Goal: Task Accomplishment & Management: Use online tool/utility

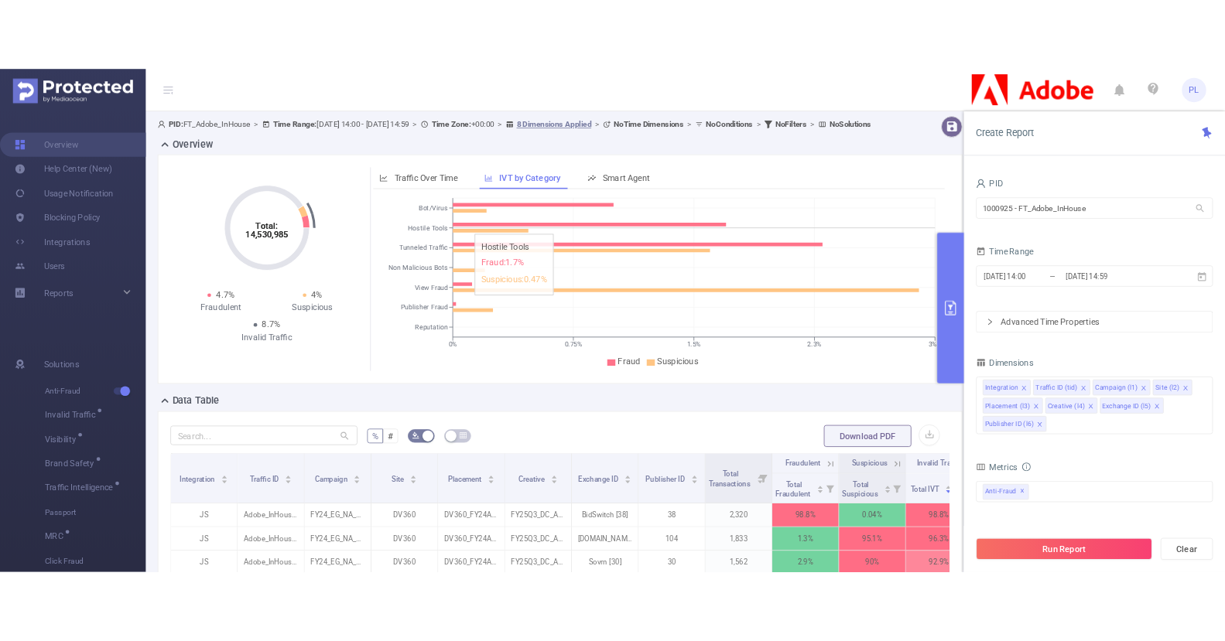
scroll to position [0, 44]
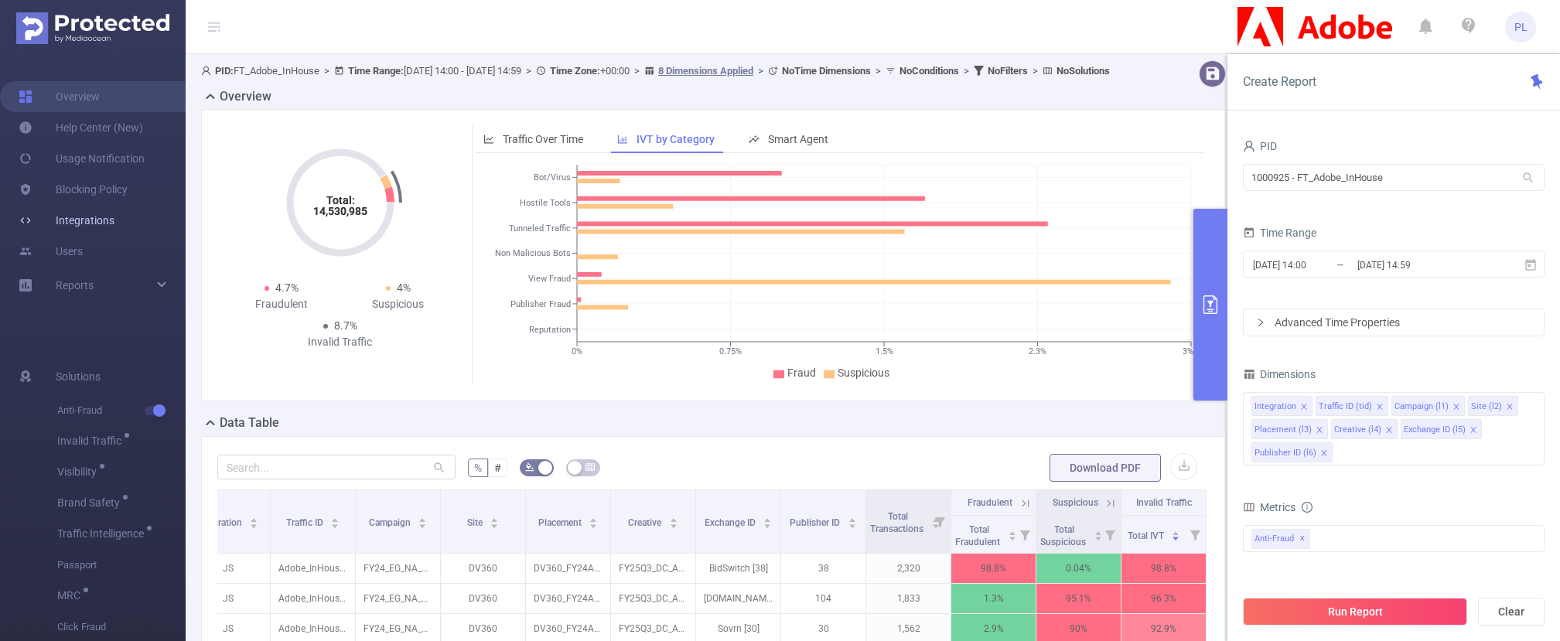
click at [91, 224] on link "Integrations" at bounding box center [67, 220] width 96 height 31
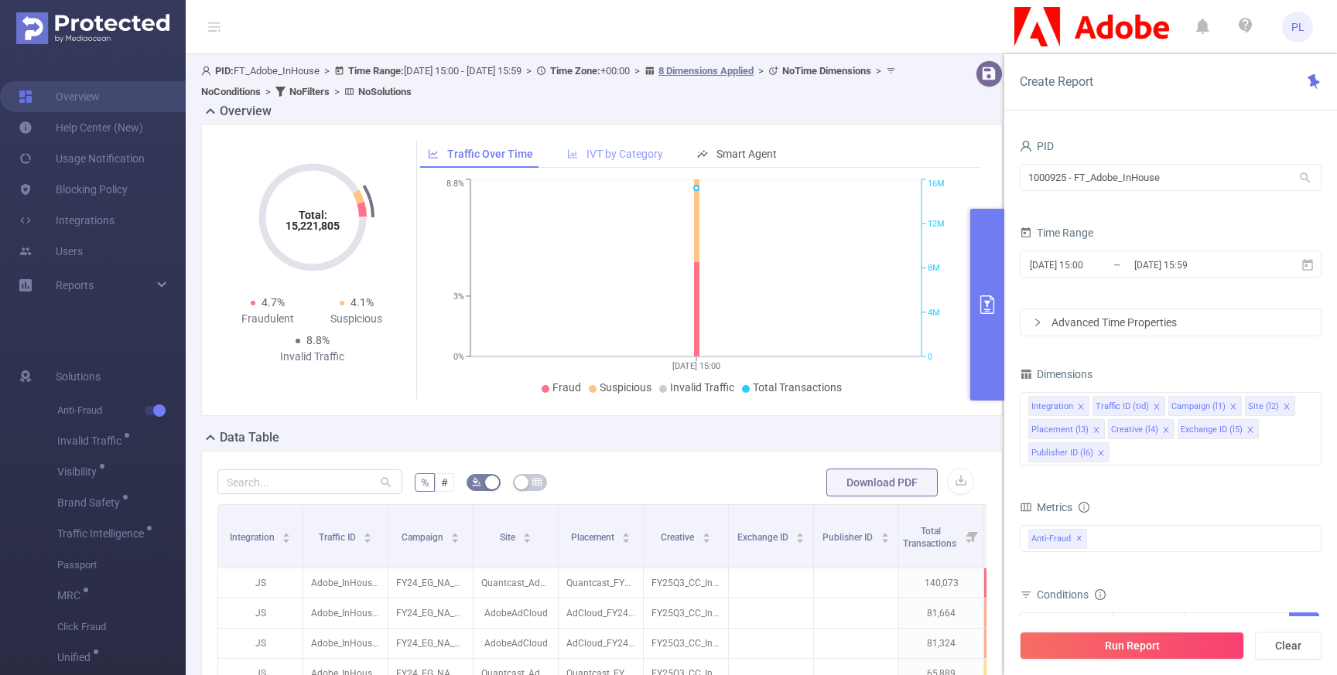
click at [591, 154] on span "IVT by Category" at bounding box center [624, 154] width 77 height 12
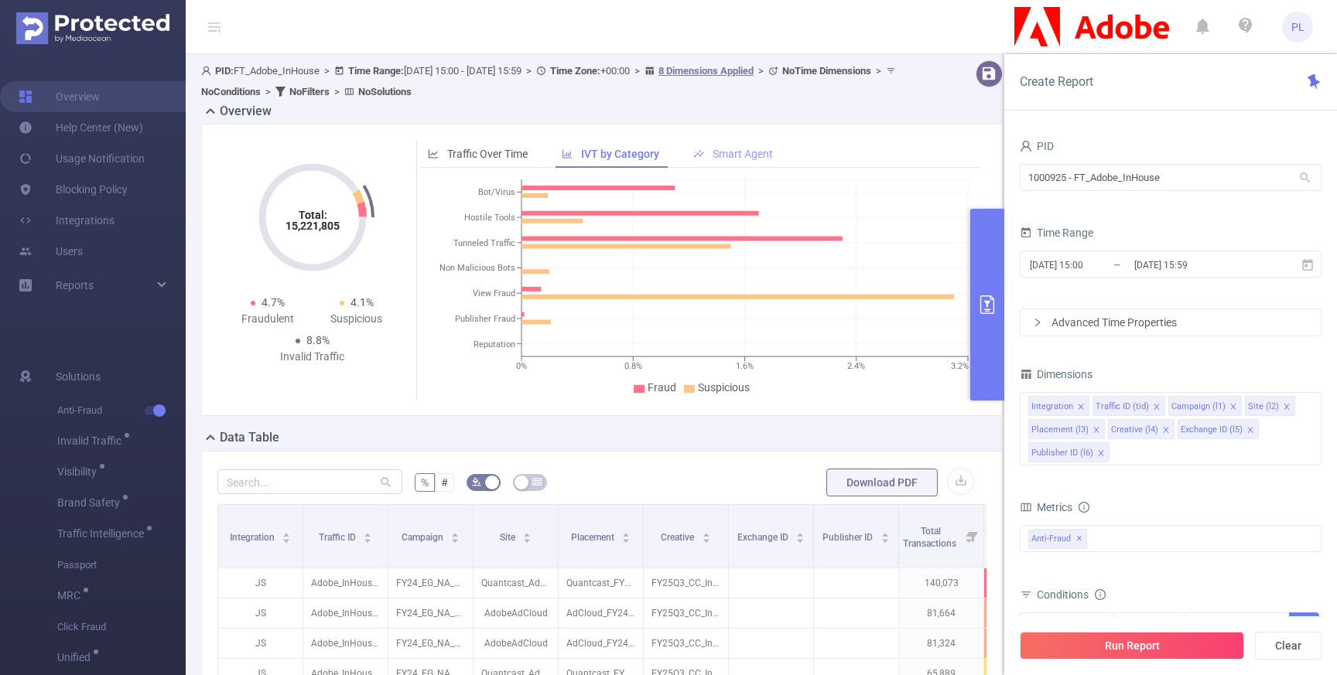
click at [712, 151] on span "Smart Agent" at bounding box center [742, 154] width 60 height 12
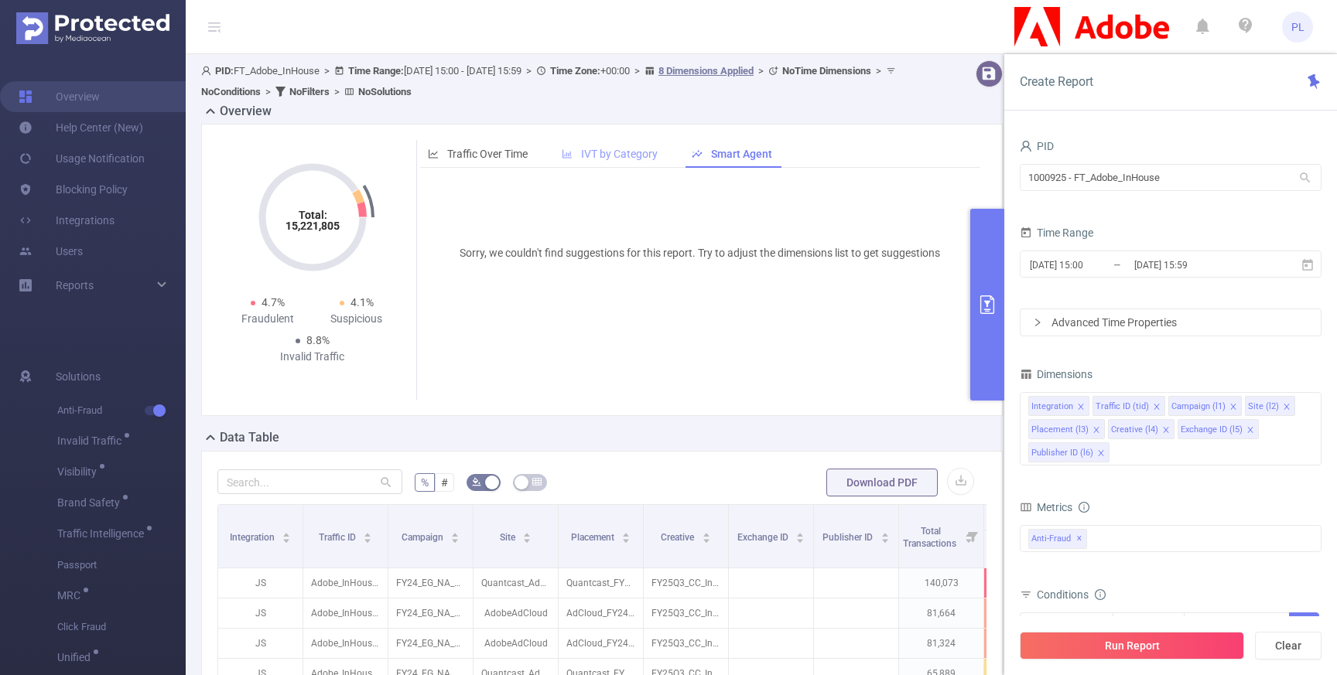
click at [615, 154] on span "IVT by Category" at bounding box center [619, 154] width 77 height 12
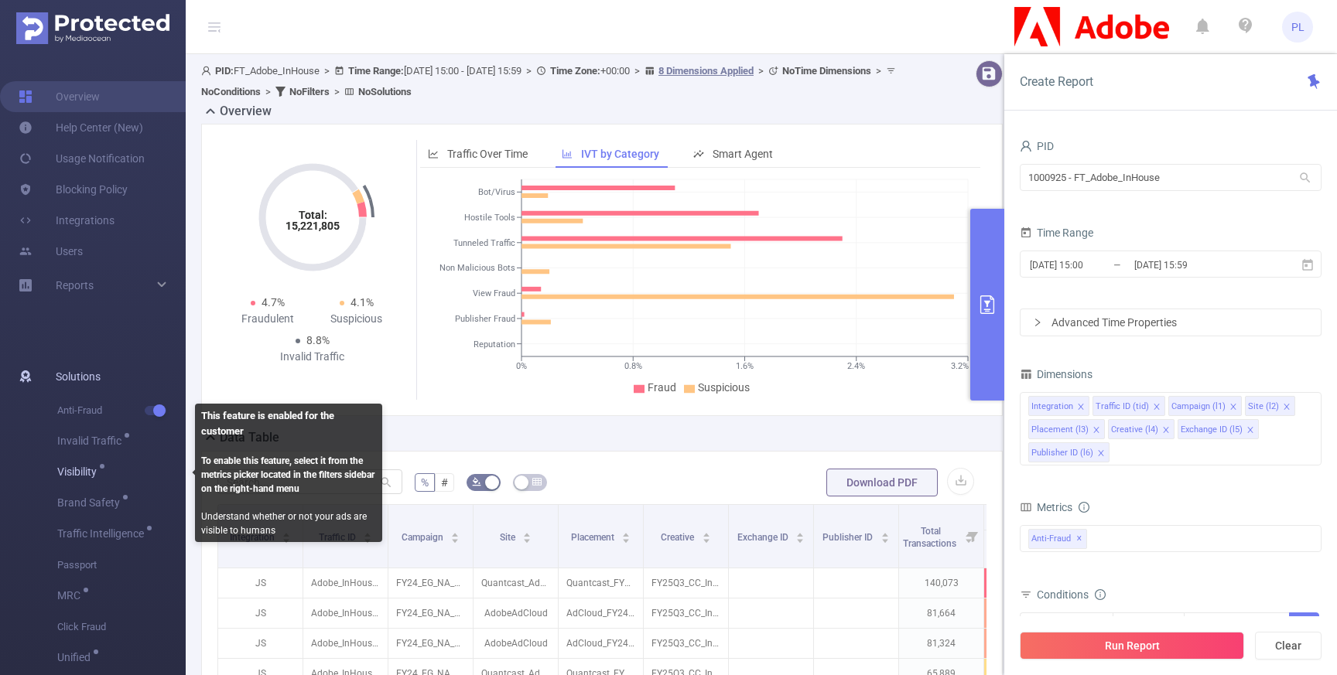
click at [75, 473] on span "Visibility" at bounding box center [79, 471] width 45 height 11
click at [84, 471] on span "Visibility" at bounding box center [79, 471] width 45 height 11
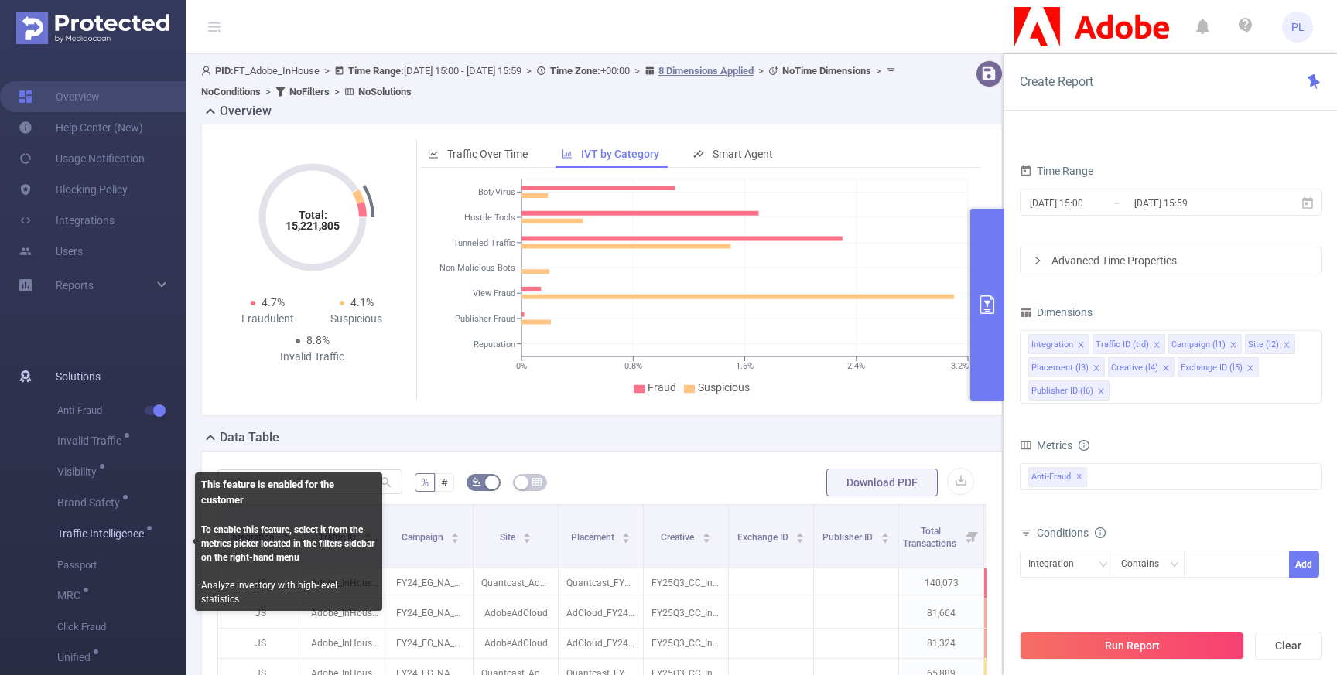
click at [98, 531] on span "Traffic Intelligence" at bounding box center [103, 533] width 92 height 11
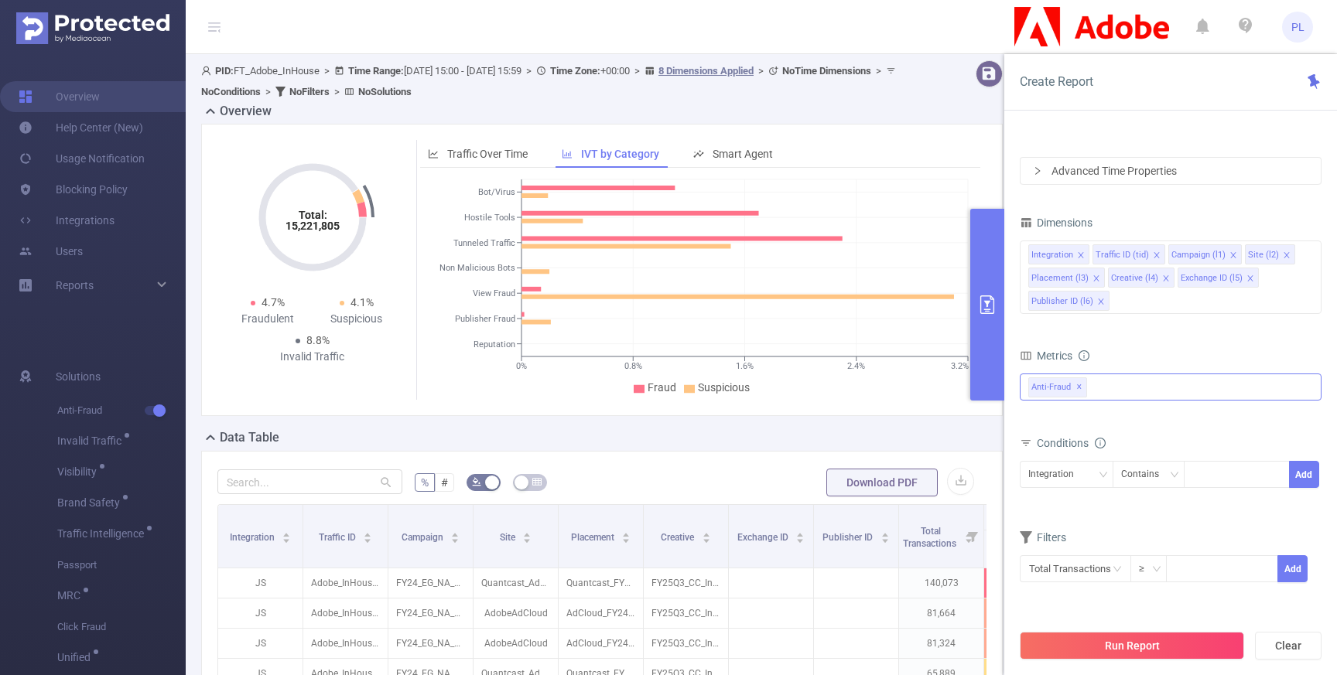
click at [1111, 394] on div "Anti-Fraud ✕" at bounding box center [1171, 387] width 302 height 27
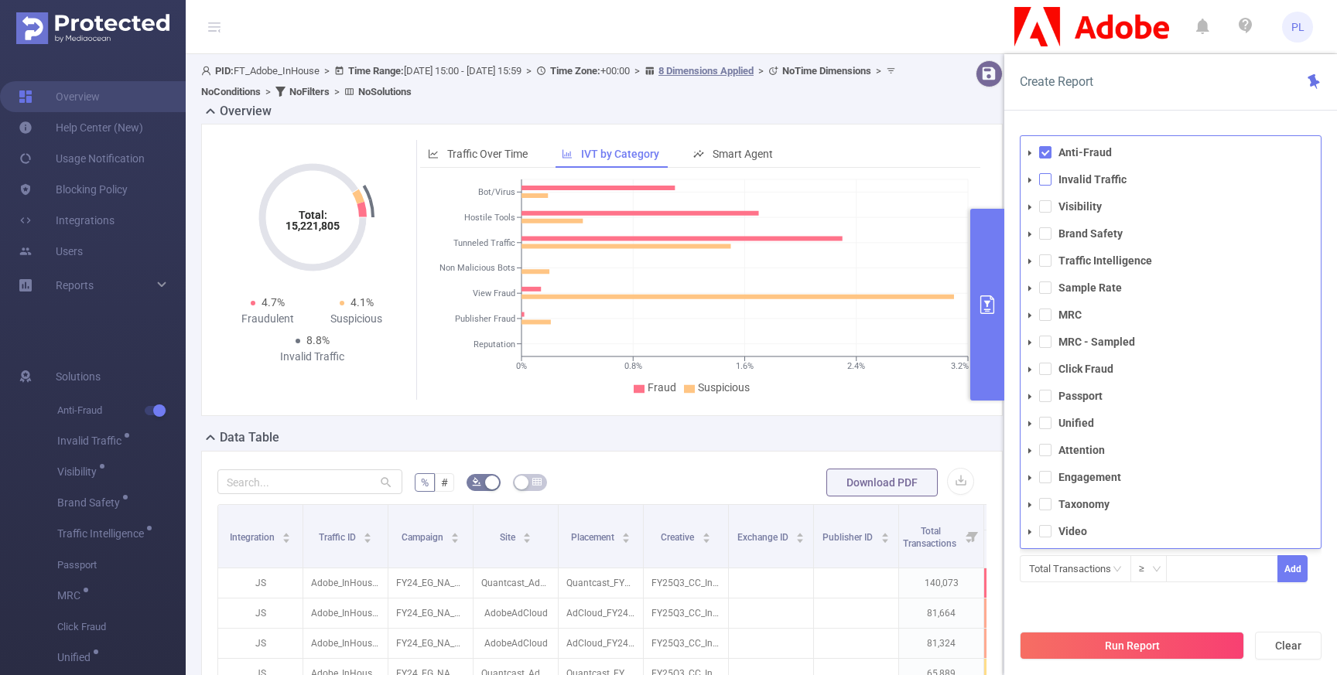
click at [1045, 180] on span at bounding box center [1045, 179] width 12 height 12
click at [1047, 152] on span at bounding box center [1045, 152] width 12 height 12
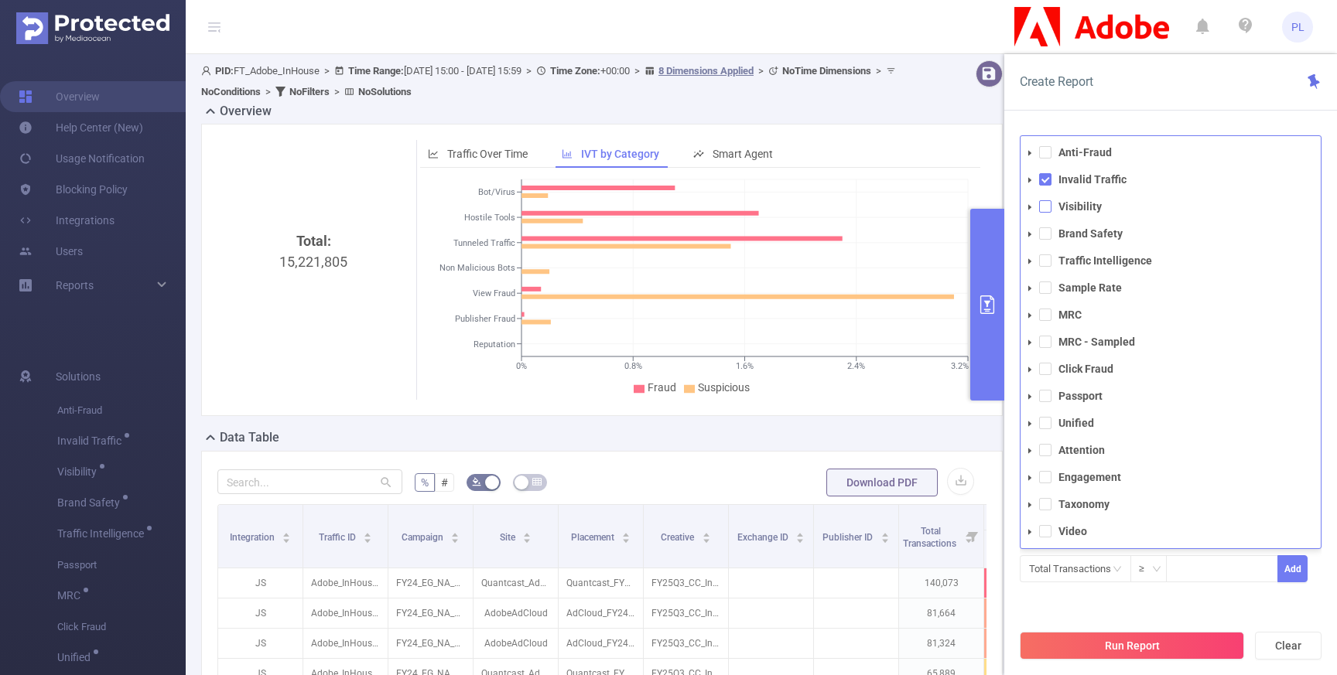
click at [1045, 206] on span at bounding box center [1045, 206] width 12 height 12
click at [1092, 644] on button "Run Report" at bounding box center [1132, 646] width 224 height 28
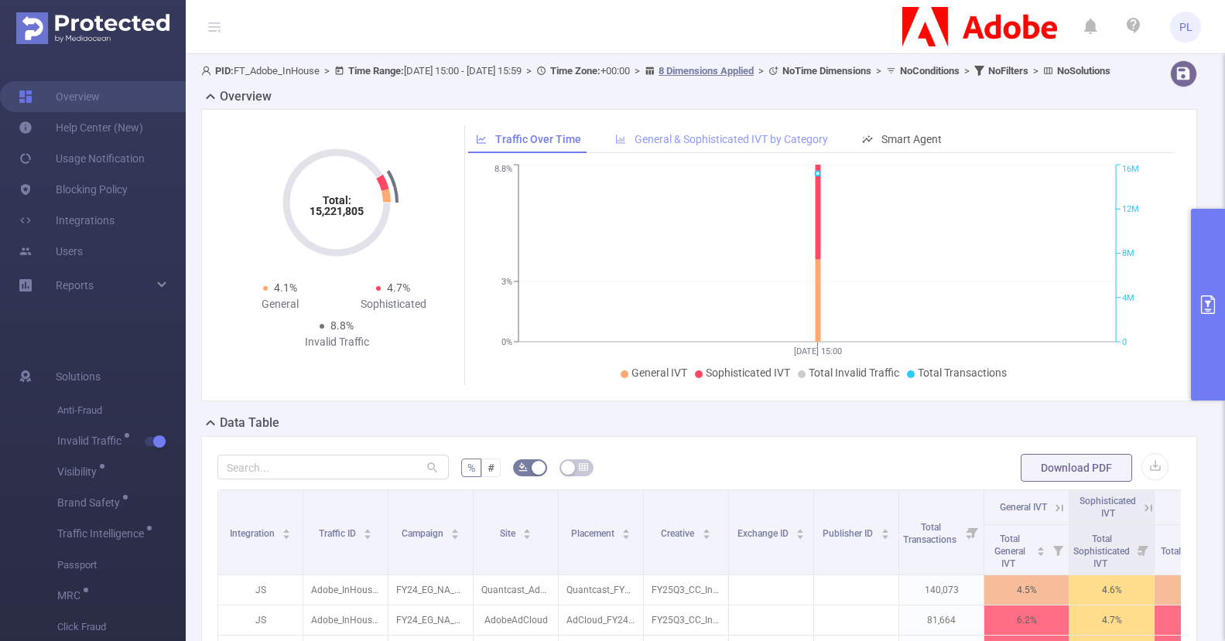
click at [678, 145] on span "General & Sophisticated IVT by Category" at bounding box center [730, 139] width 193 height 12
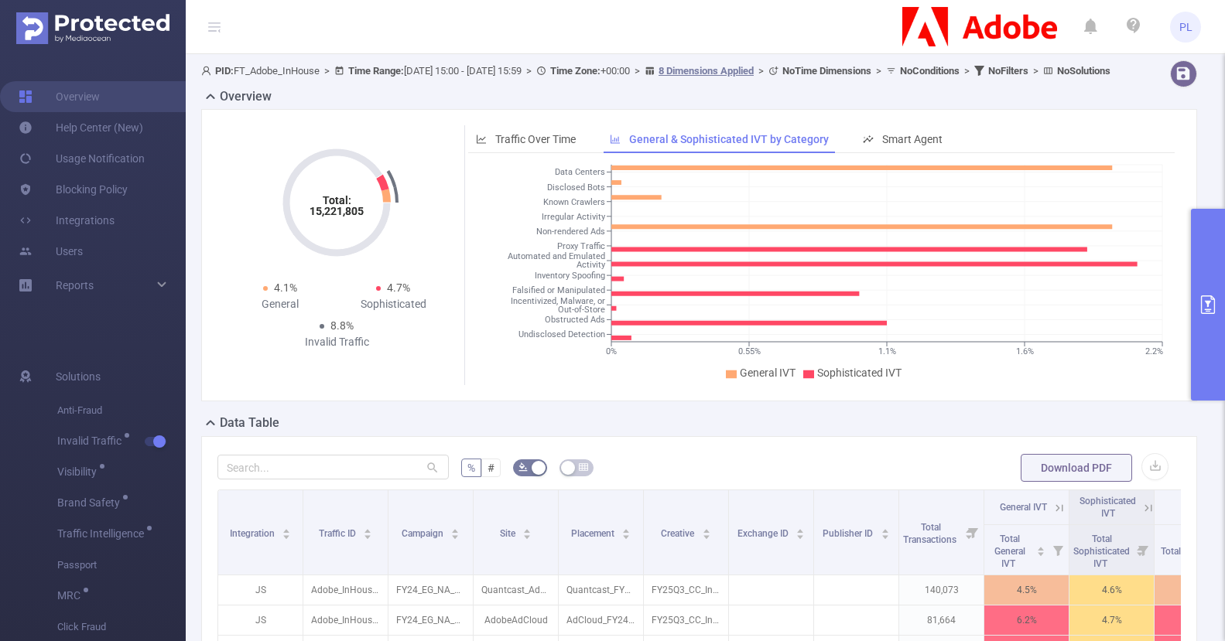
click at [1202, 261] on button "primary" at bounding box center [1207, 305] width 34 height 192
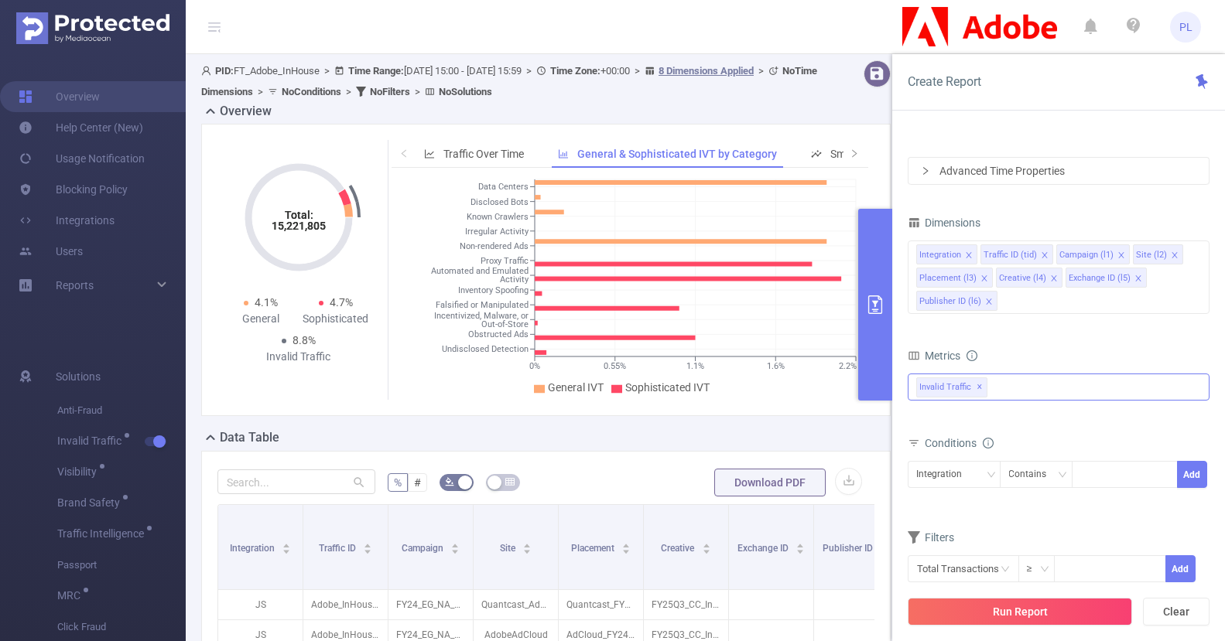
click at [1002, 388] on div "Anti-Fraud Invalid Traffic Visibility Brand Safety Traffic Intelligence Sample …" at bounding box center [1058, 387] width 302 height 27
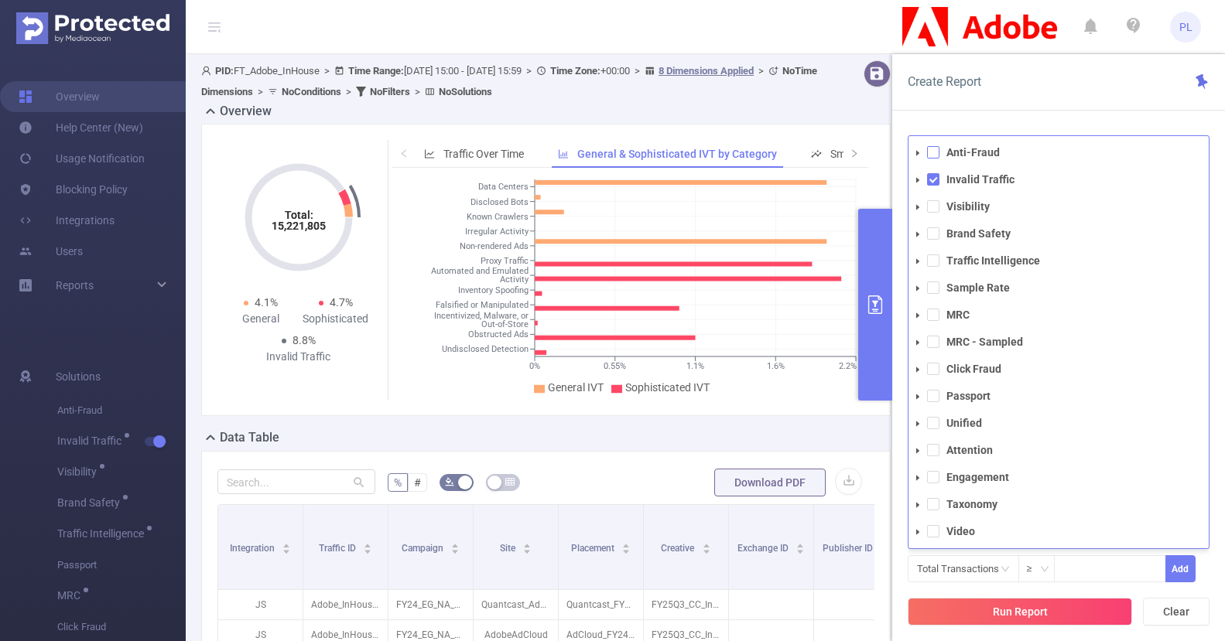
click at [930, 155] on span at bounding box center [933, 152] width 12 height 12
click at [921, 148] on span at bounding box center [917, 153] width 19 height 19
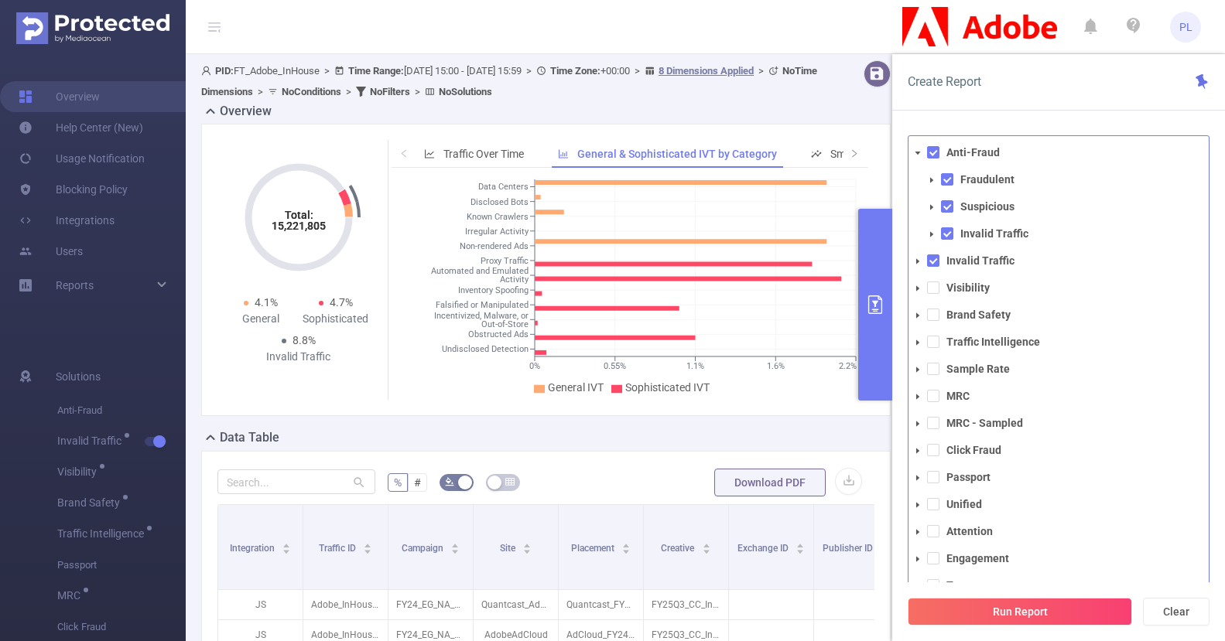
click at [921, 262] on span at bounding box center [917, 261] width 19 height 19
click at [933, 209] on icon "icon: caret-down" at bounding box center [931, 207] width 8 height 8
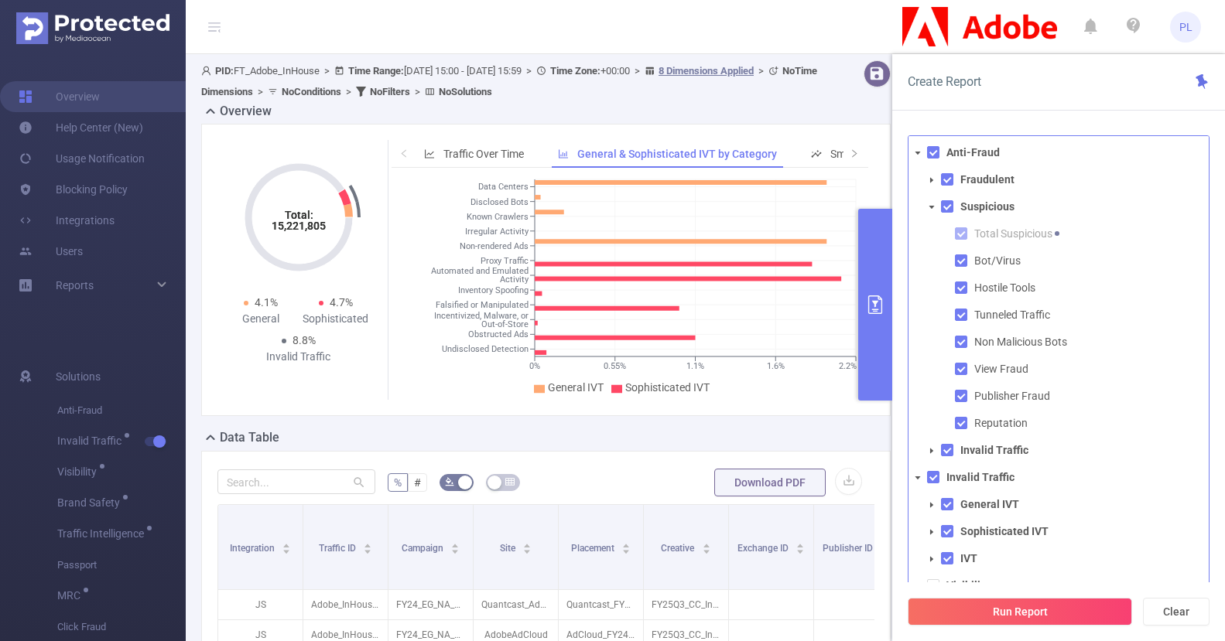
click at [933, 208] on icon "icon: caret-down" at bounding box center [931, 207] width 8 height 8
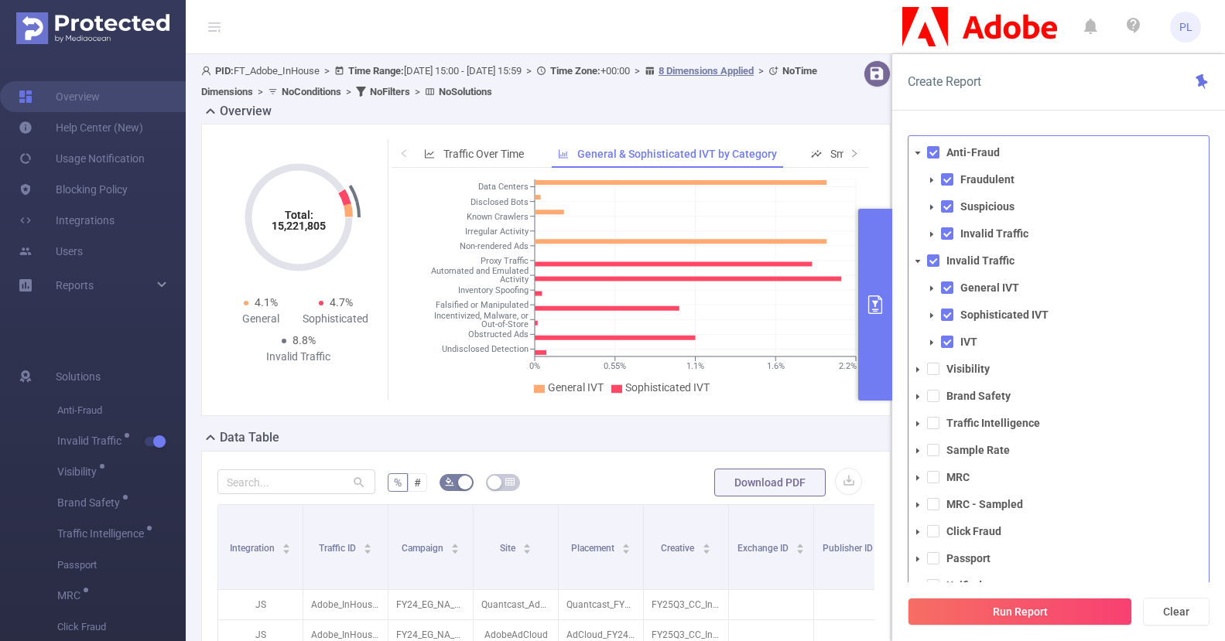
click at [934, 185] on span at bounding box center [931, 180] width 19 height 19
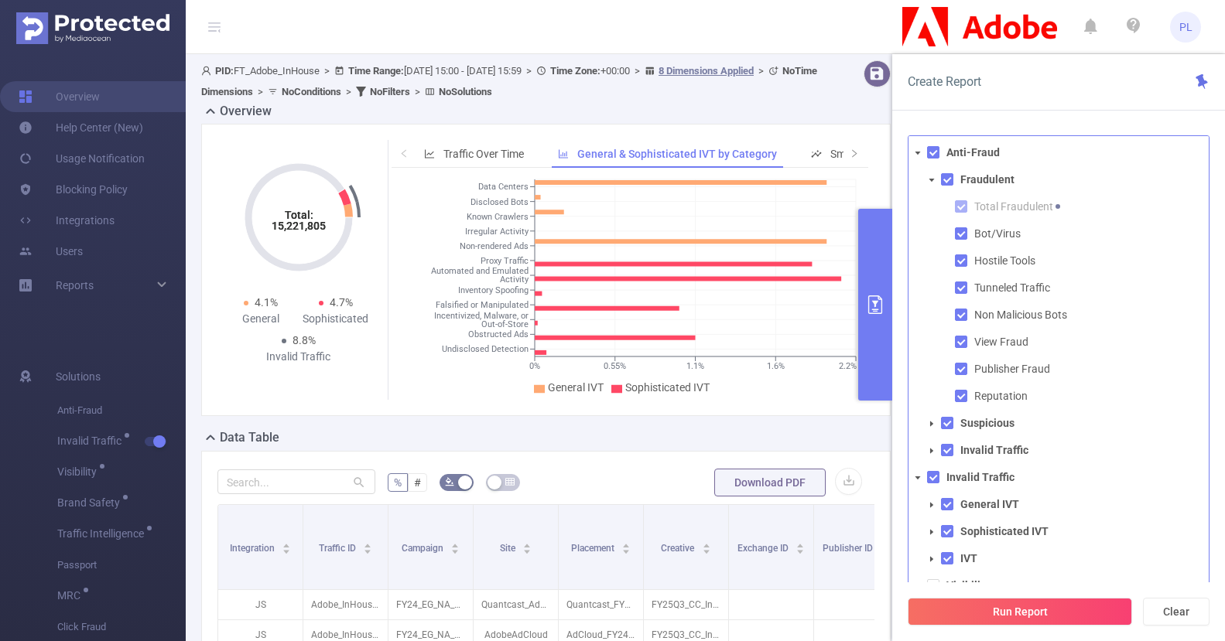
click at [934, 182] on icon "icon: caret-down" at bounding box center [931, 180] width 8 height 8
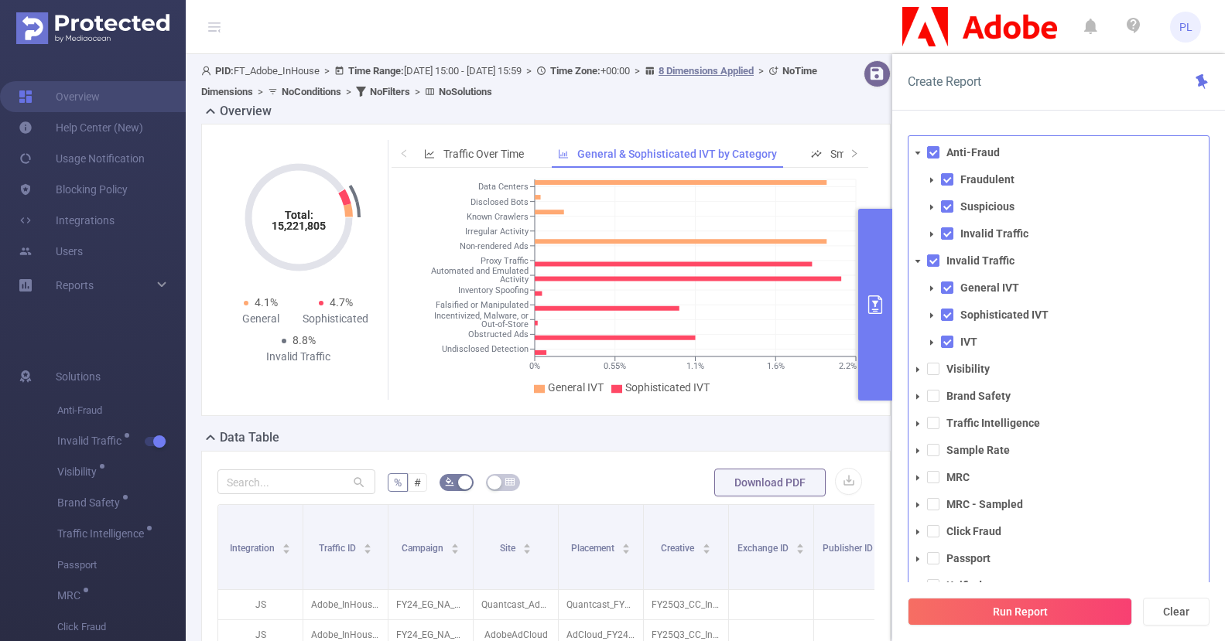
click at [929, 340] on icon "icon: caret-down" at bounding box center [931, 343] width 8 height 8
click at [930, 340] on icon "icon: caret-down" at bounding box center [931, 343] width 8 height 8
click at [932, 310] on span at bounding box center [931, 315] width 19 height 19
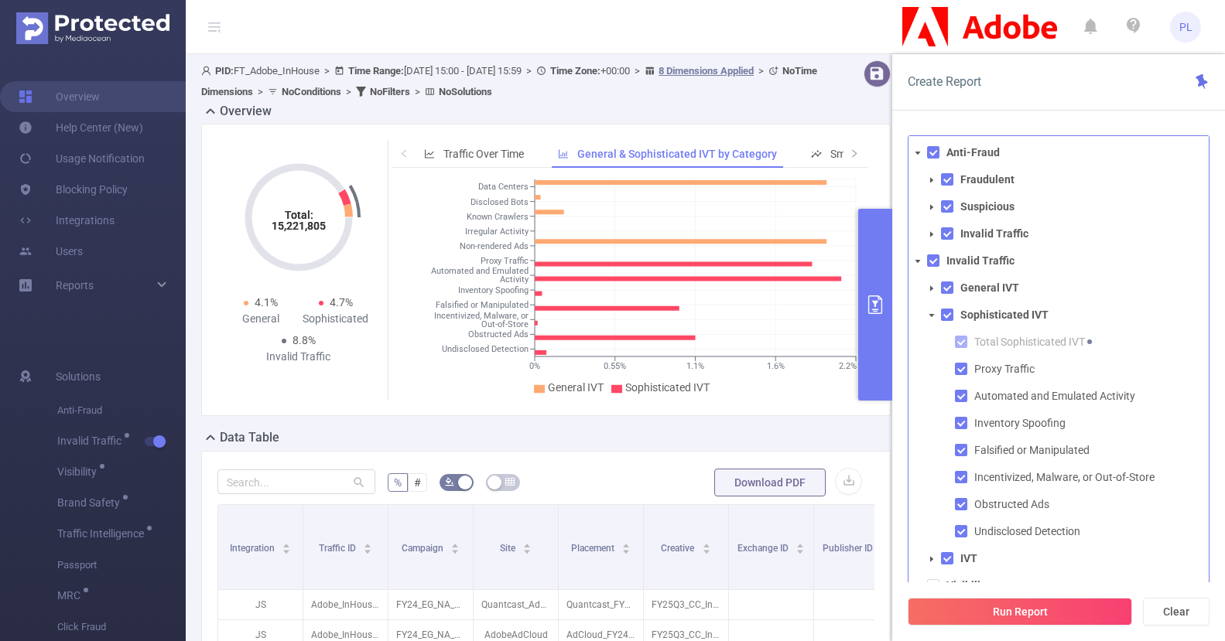
click at [934, 180] on icon "icon: caret-down" at bounding box center [931, 180] width 8 height 8
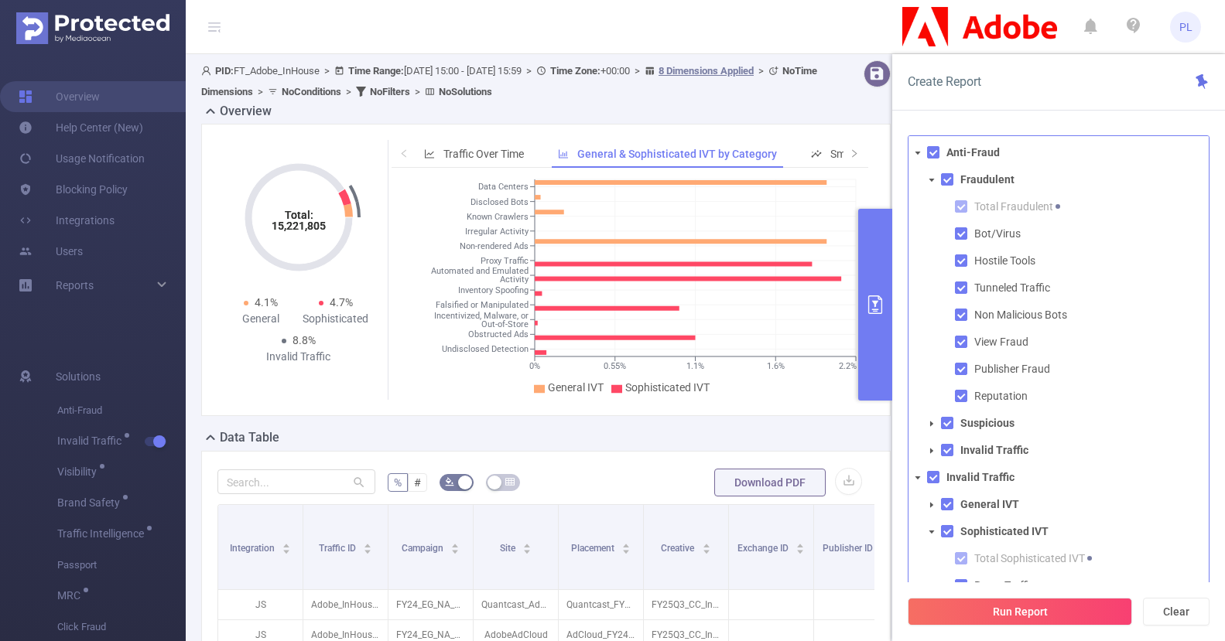
click at [932, 428] on span at bounding box center [931, 424] width 19 height 19
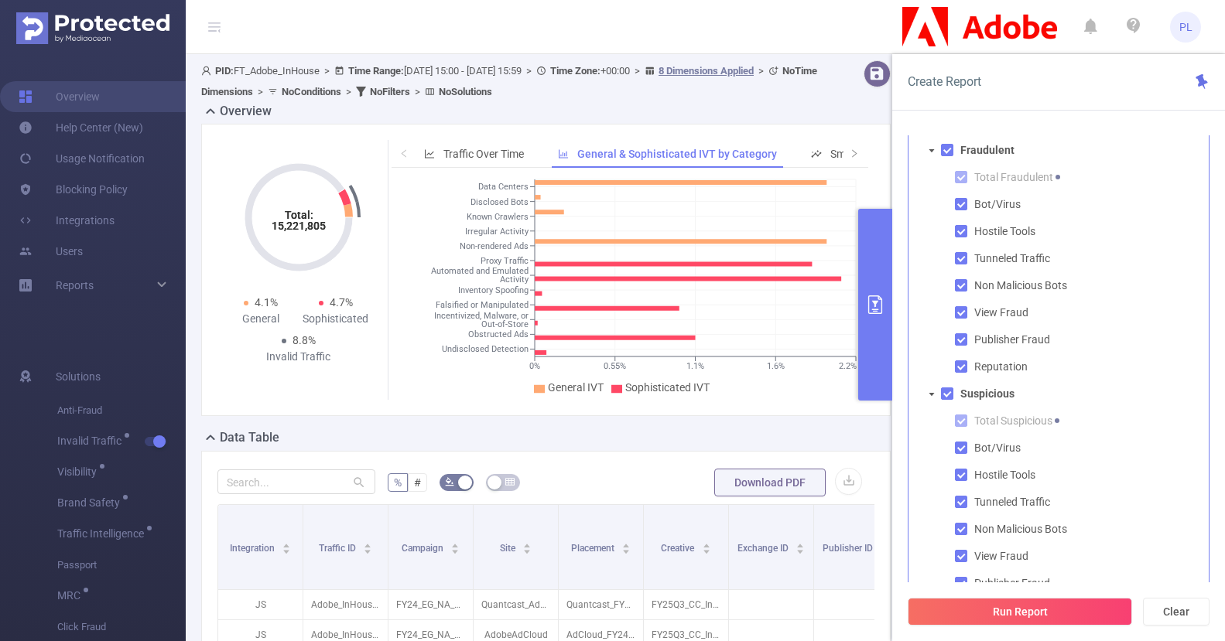
click at [931, 398] on icon "icon: caret-down" at bounding box center [931, 395] width 8 height 8
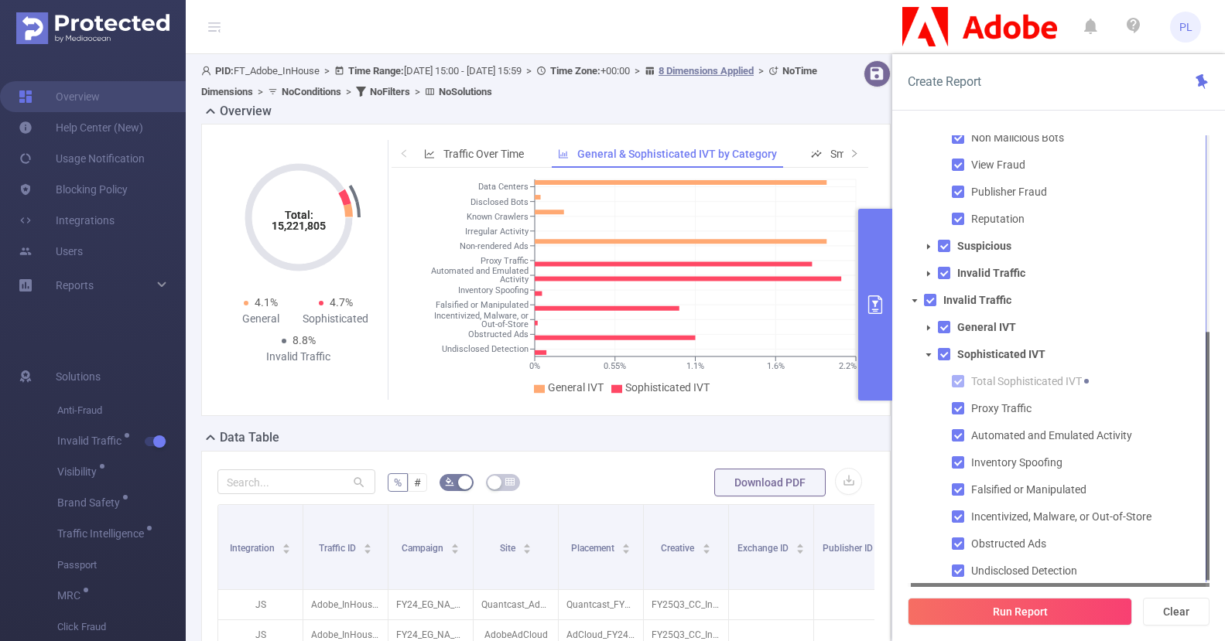
click at [927, 272] on icon "icon: caret-down" at bounding box center [928, 273] width 3 height 5
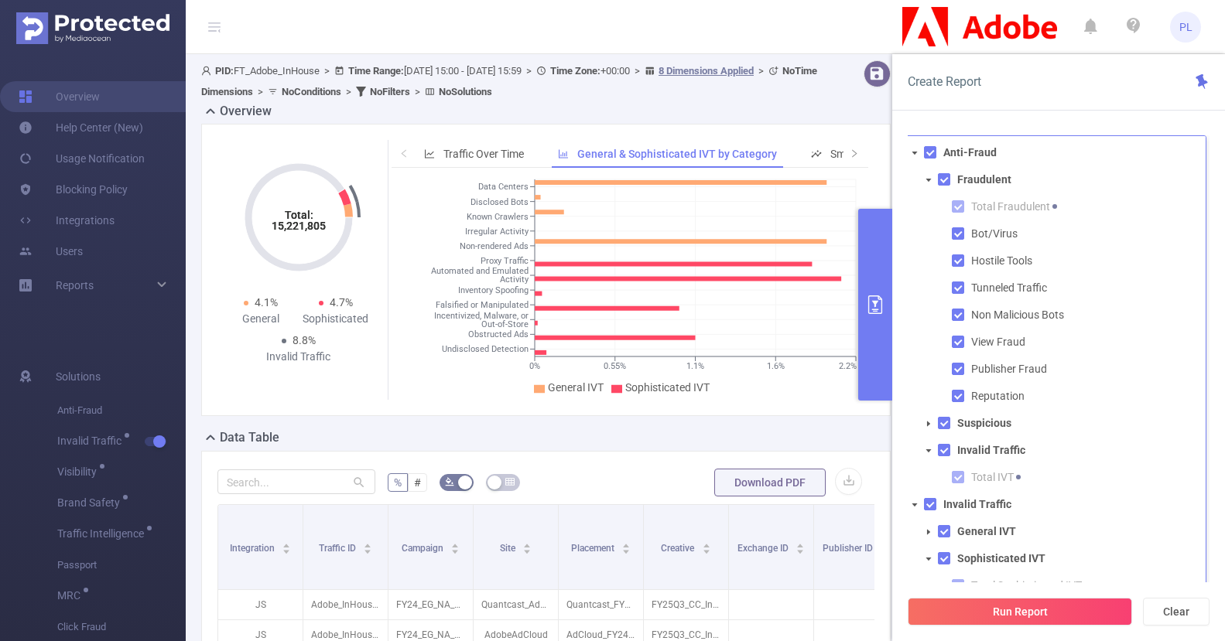
click at [927, 450] on icon "icon: caret-down" at bounding box center [928, 450] width 5 height 3
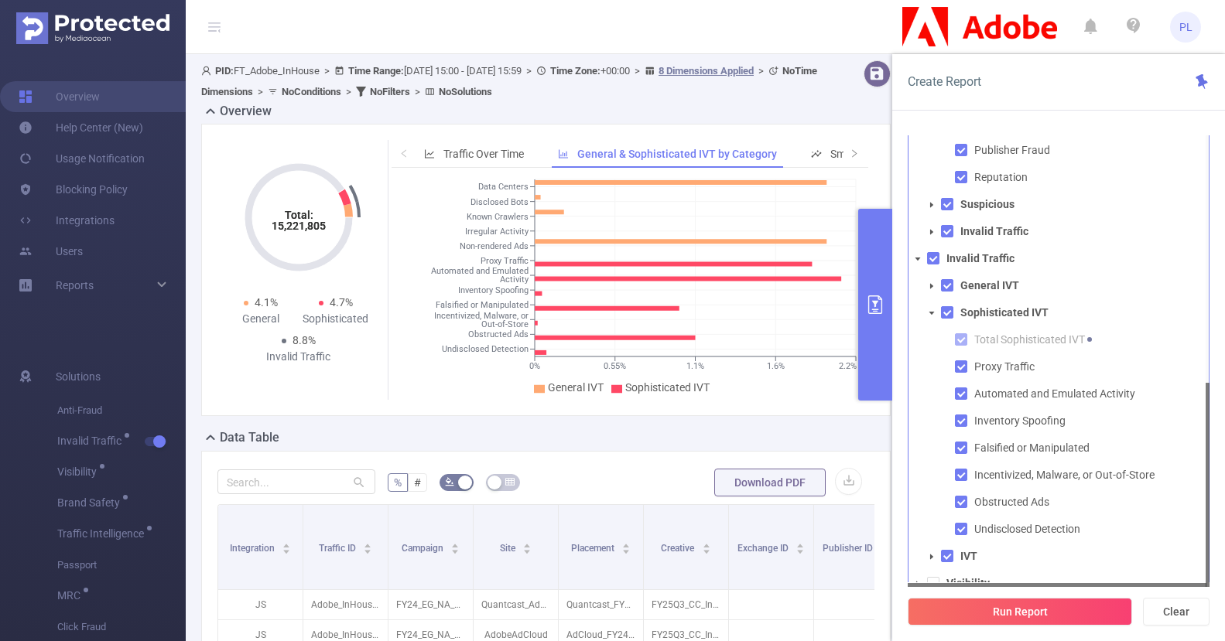
scroll to position [34, 0]
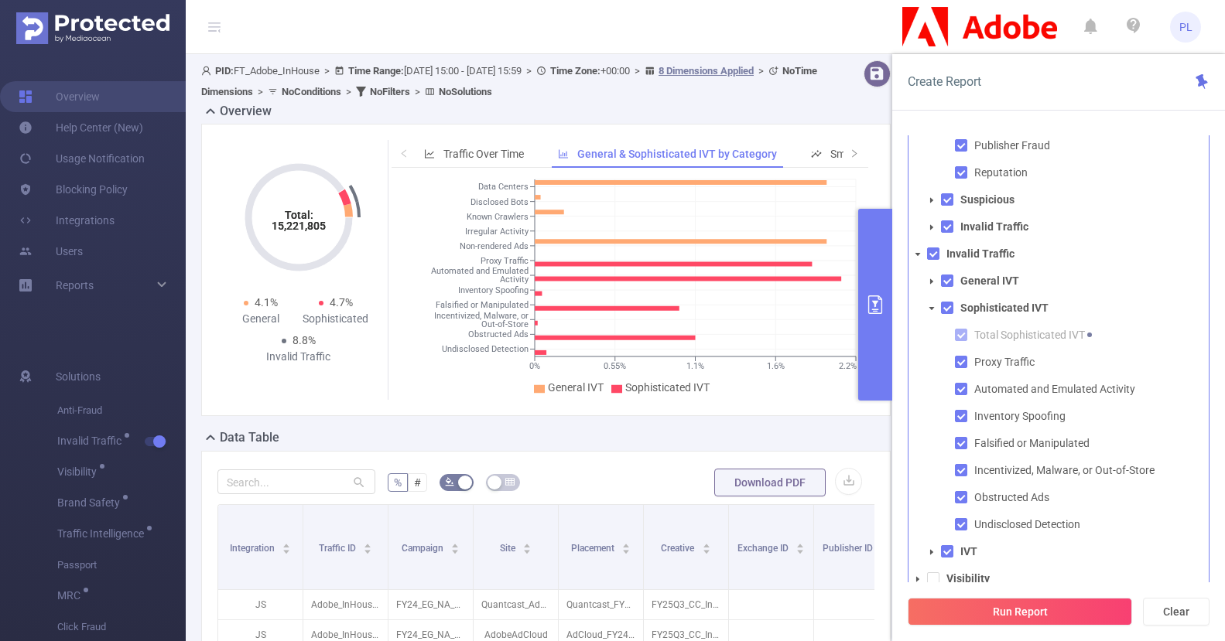
click at [934, 306] on icon "icon: caret-down" at bounding box center [931, 309] width 8 height 8
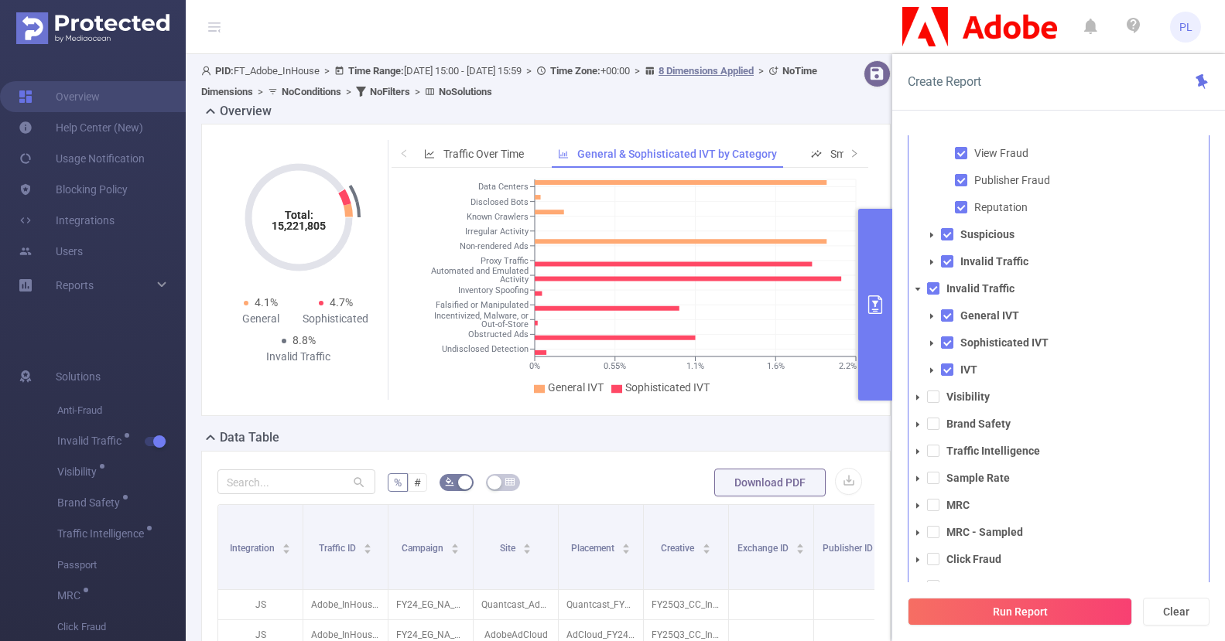
click at [931, 319] on icon "icon: caret-down" at bounding box center [931, 317] width 8 height 8
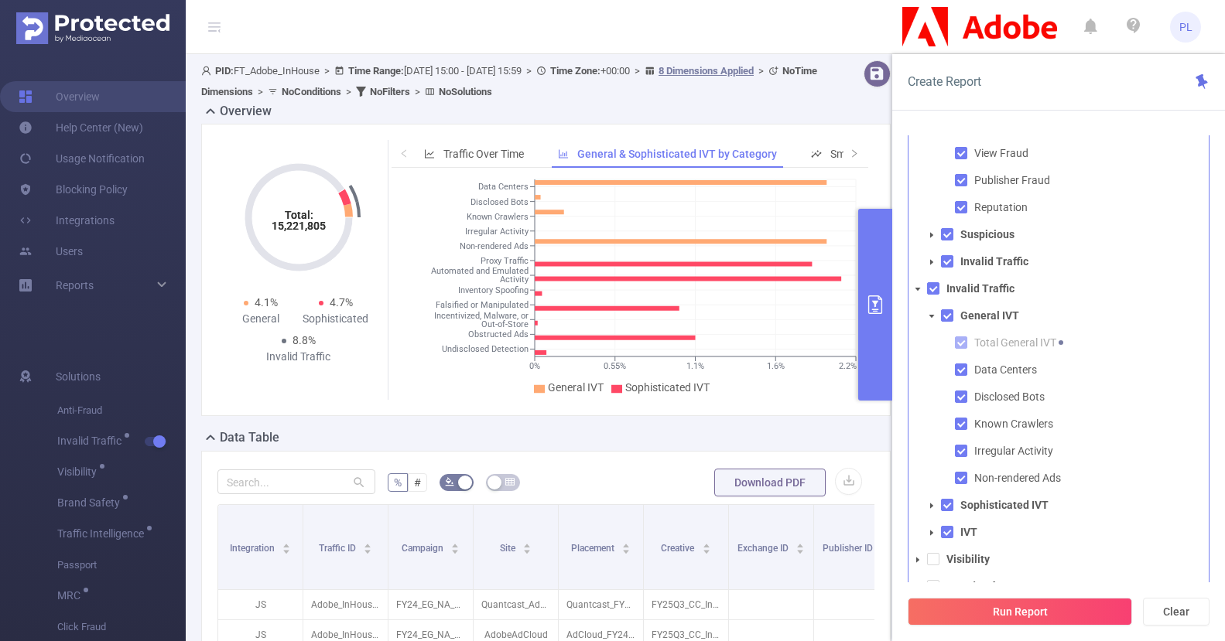
click at [931, 318] on icon "icon: caret-down" at bounding box center [931, 317] width 8 height 8
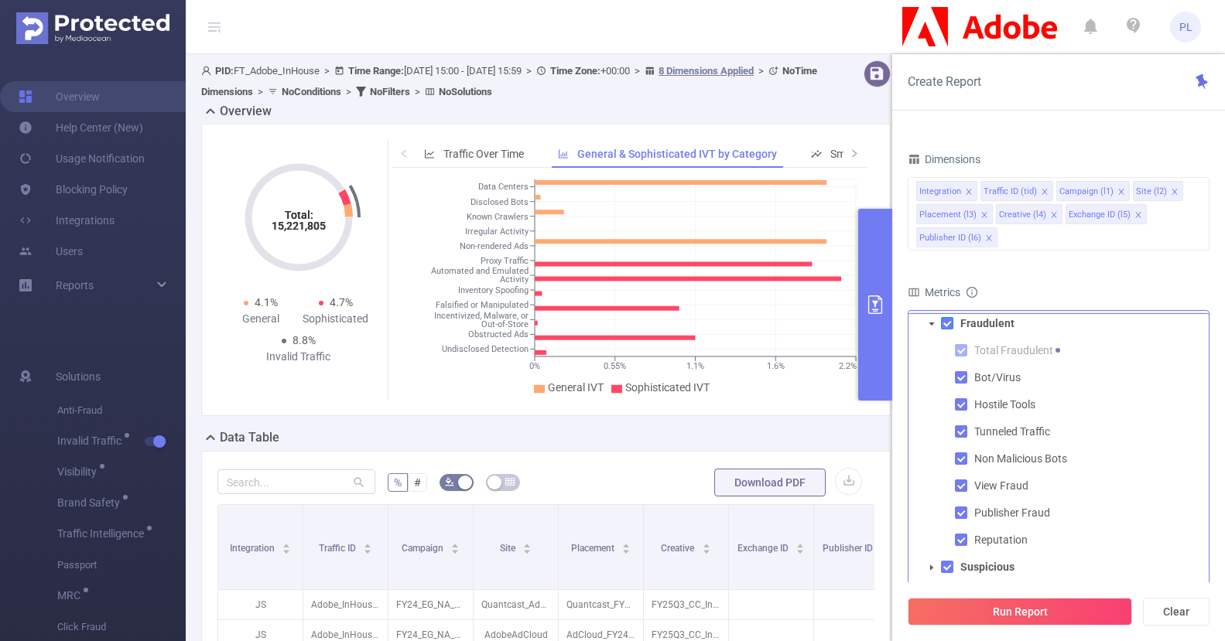
click at [946, 326] on span at bounding box center [947, 323] width 12 height 12
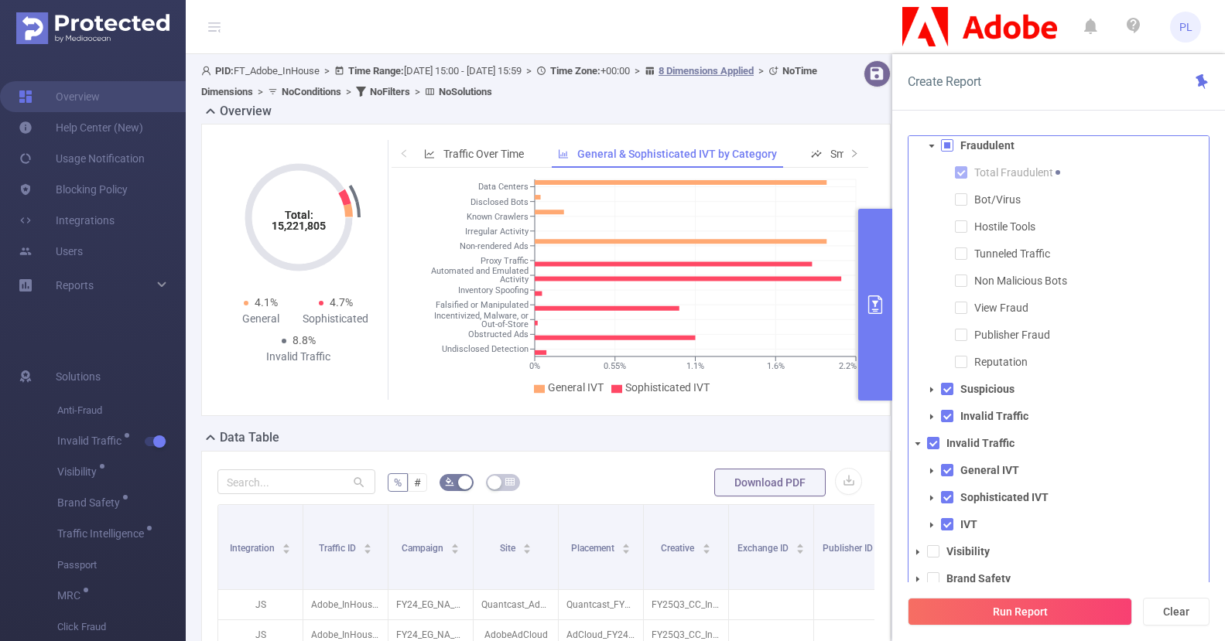
click at [934, 144] on icon "icon: caret-down" at bounding box center [931, 146] width 8 height 8
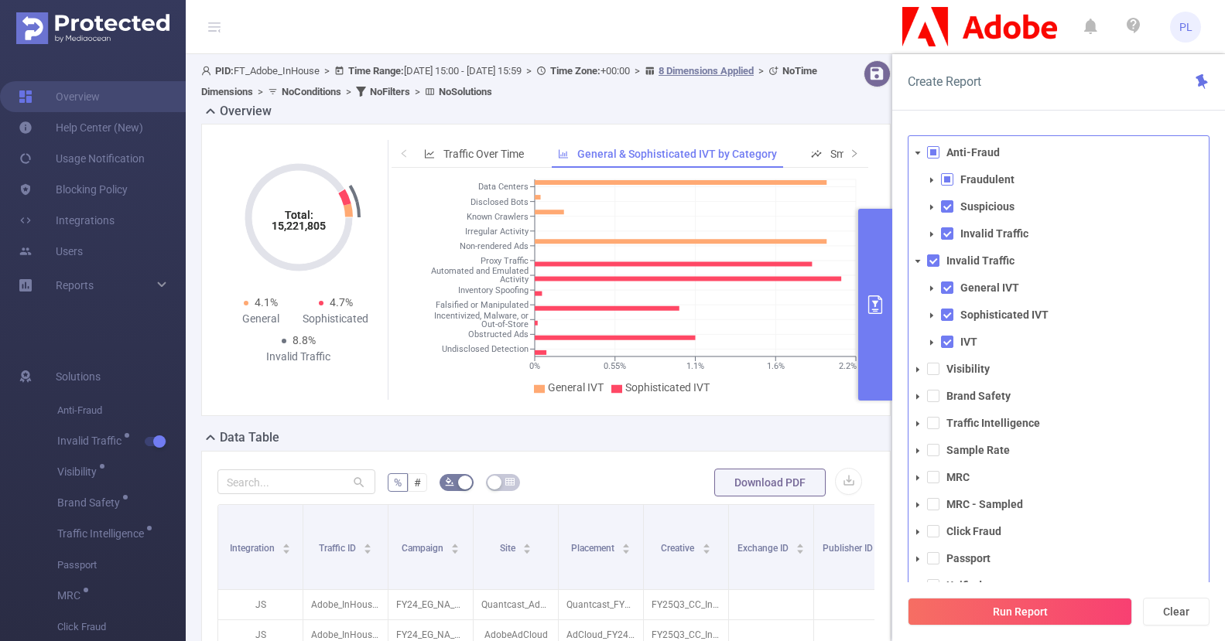
click at [917, 263] on icon "icon: caret-down" at bounding box center [918, 262] width 8 height 8
click at [918, 152] on icon "icon: caret-down" at bounding box center [917, 153] width 5 height 3
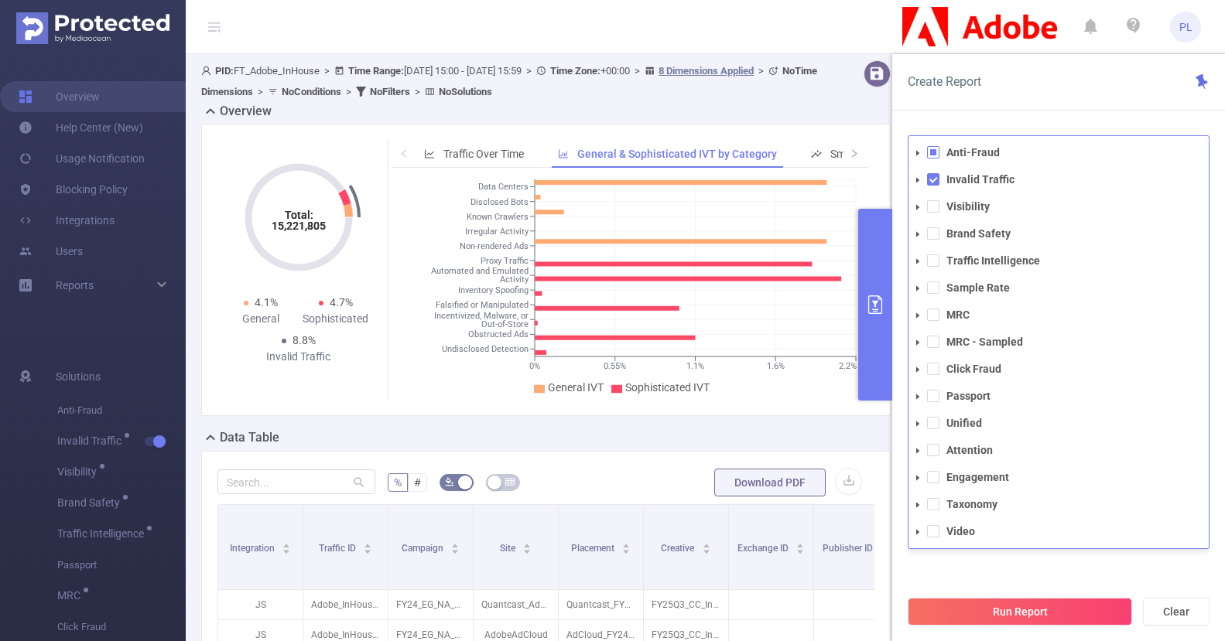
click at [931, 151] on span at bounding box center [933, 152] width 12 height 12
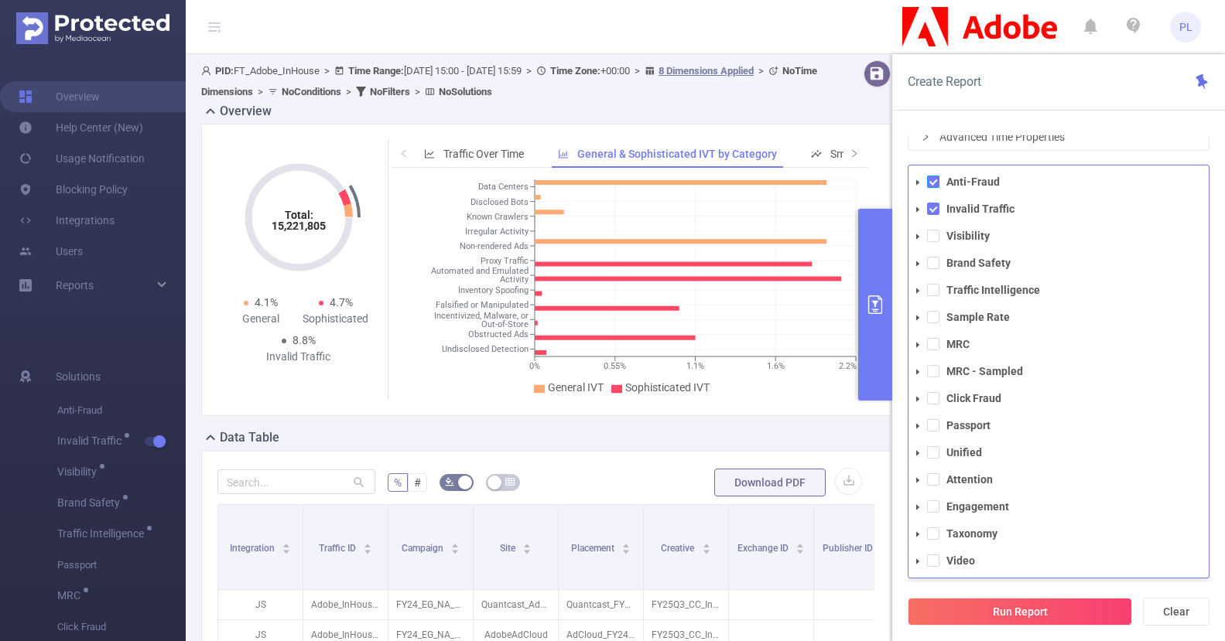
click at [932, 187] on span at bounding box center [933, 182] width 12 height 12
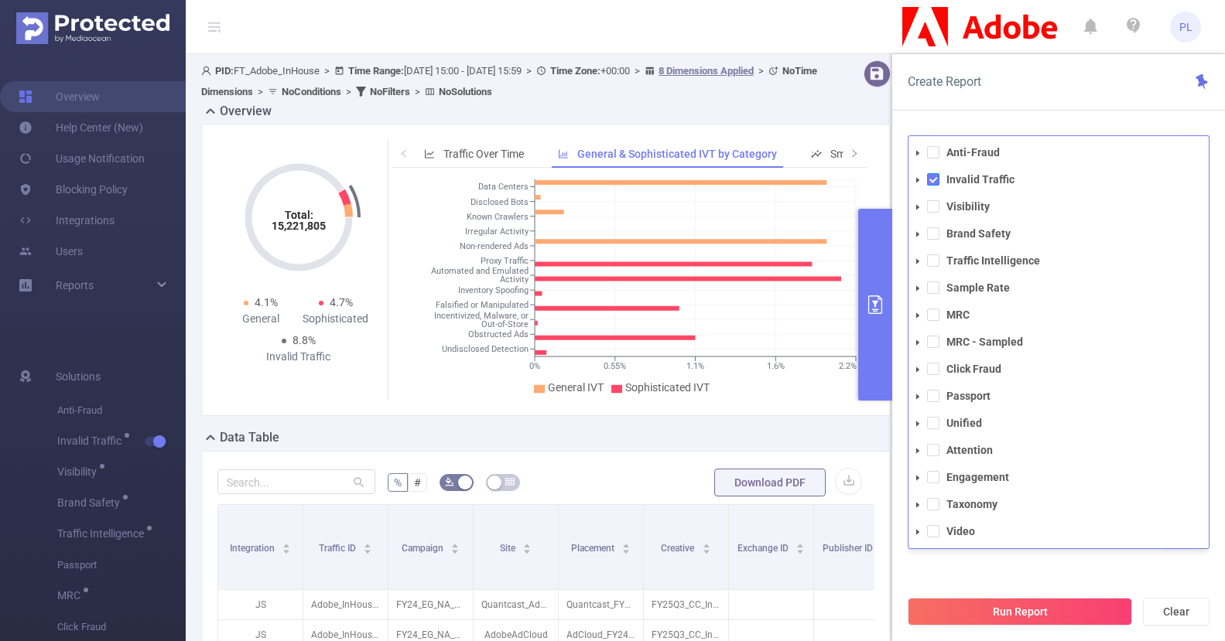
click at [932, 178] on span at bounding box center [933, 179] width 12 height 12
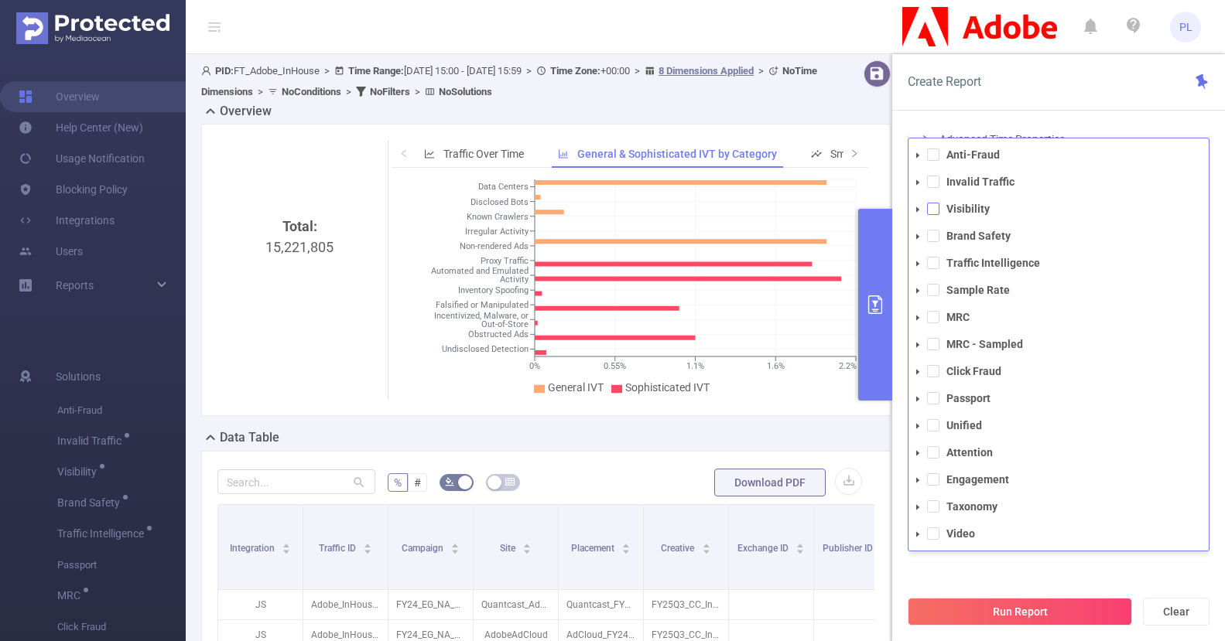
click at [932, 211] on span at bounding box center [933, 209] width 12 height 12
click at [986, 572] on div "PID 1000925 - FT_Adobe_InHouse 1000925 - FT_Adobe_InHouse Time Range [DATE] 15:…" at bounding box center [1058, 270] width 302 height 637
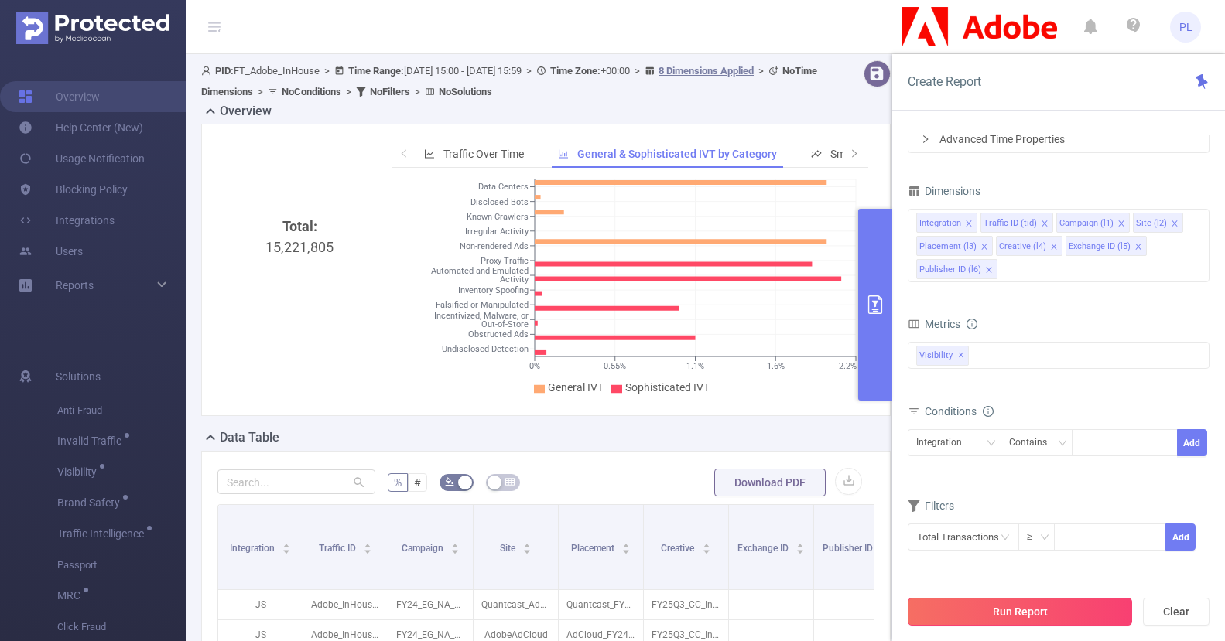
click at [976, 610] on button "Run Report" at bounding box center [1019, 612] width 224 height 28
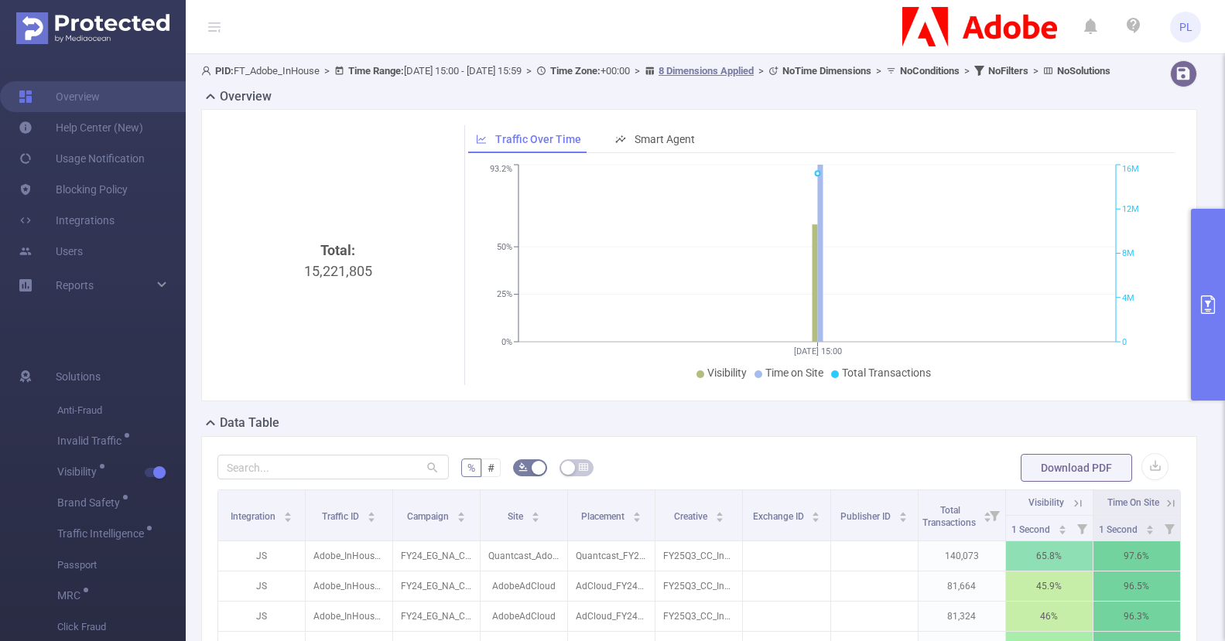
click at [1207, 278] on button "primary" at bounding box center [1207, 305] width 34 height 192
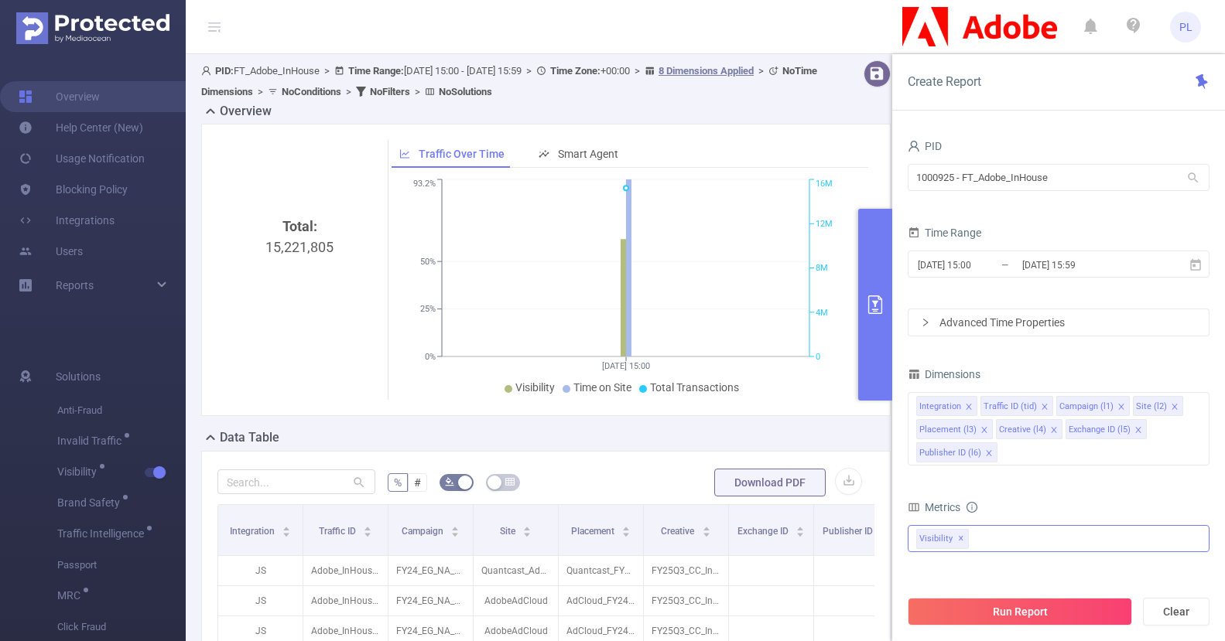
click at [962, 536] on span "Visibility ✕" at bounding box center [942, 539] width 53 height 20
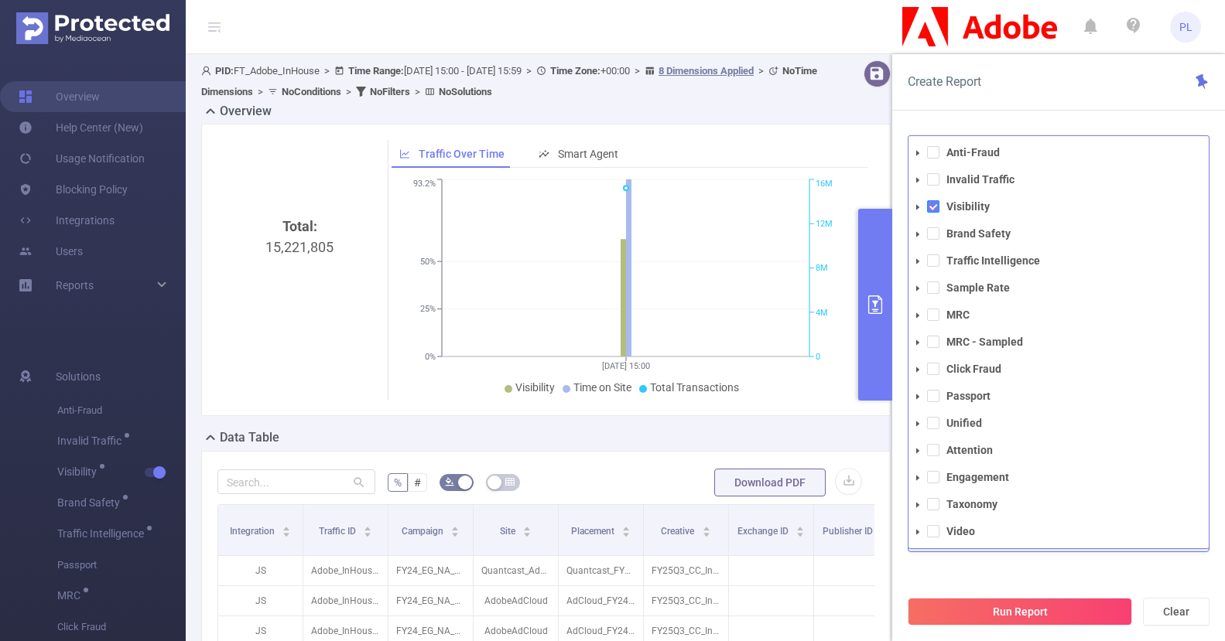
click at [935, 207] on span at bounding box center [933, 206] width 12 height 12
click at [935, 235] on span at bounding box center [933, 233] width 12 height 12
click at [928, 232] on span at bounding box center [933, 233] width 12 height 12
click at [928, 266] on span at bounding box center [933, 260] width 12 height 12
click at [1042, 611] on button "Run Report" at bounding box center [1019, 612] width 224 height 28
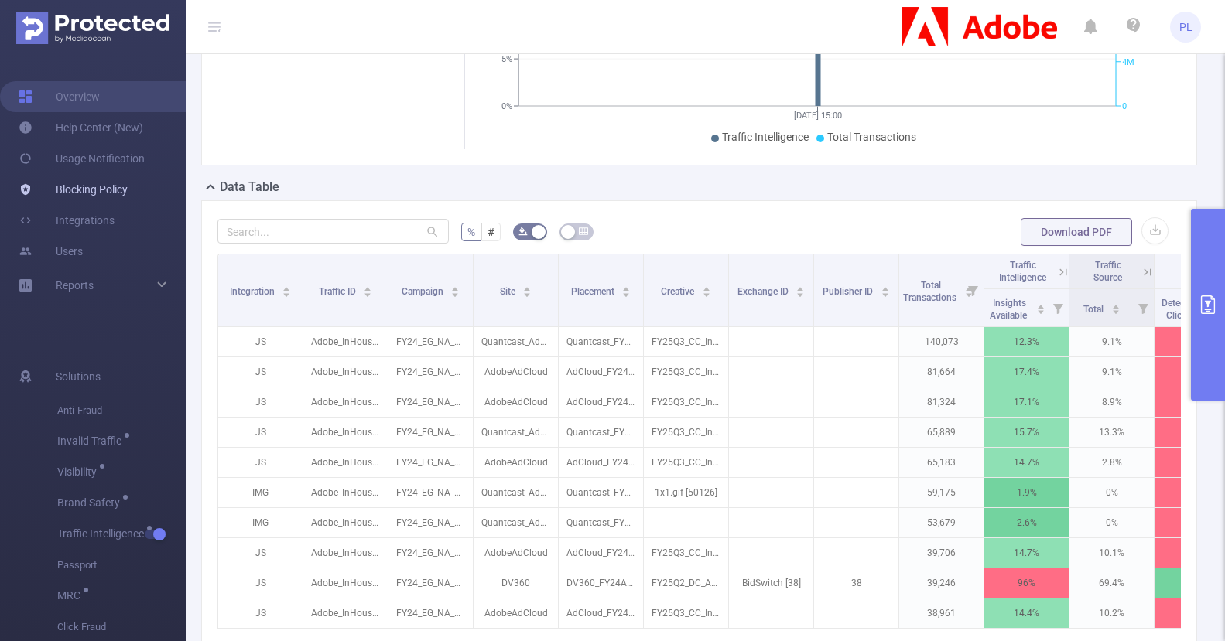
scroll to position [259, 0]
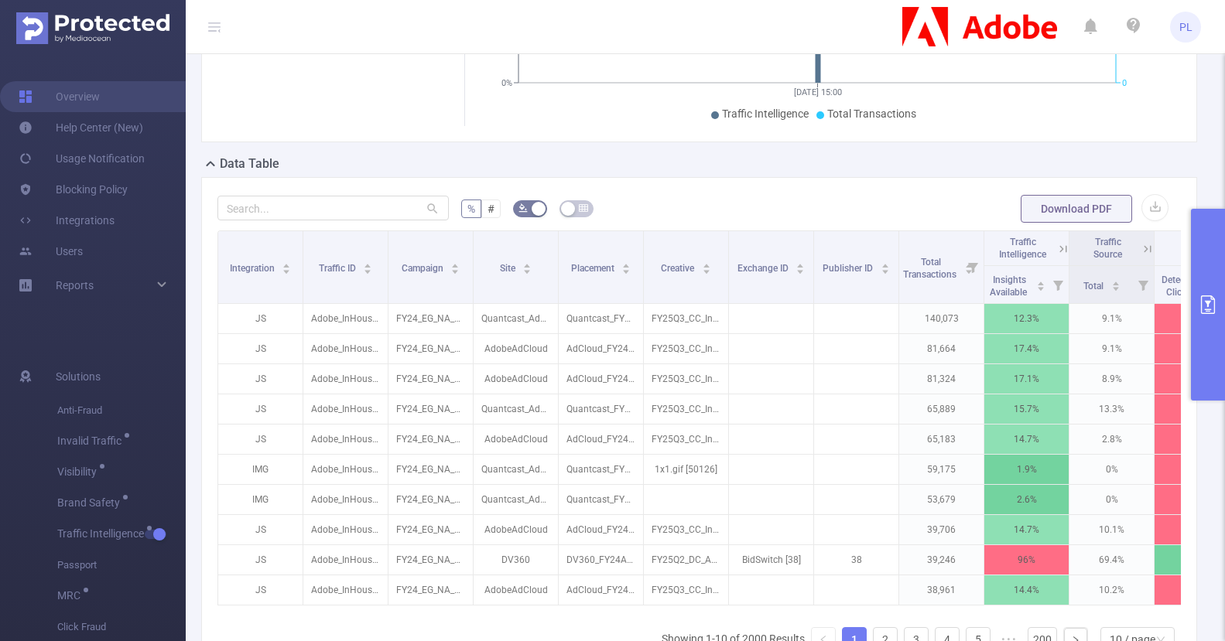
click at [1061, 256] on icon at bounding box center [1063, 249] width 14 height 14
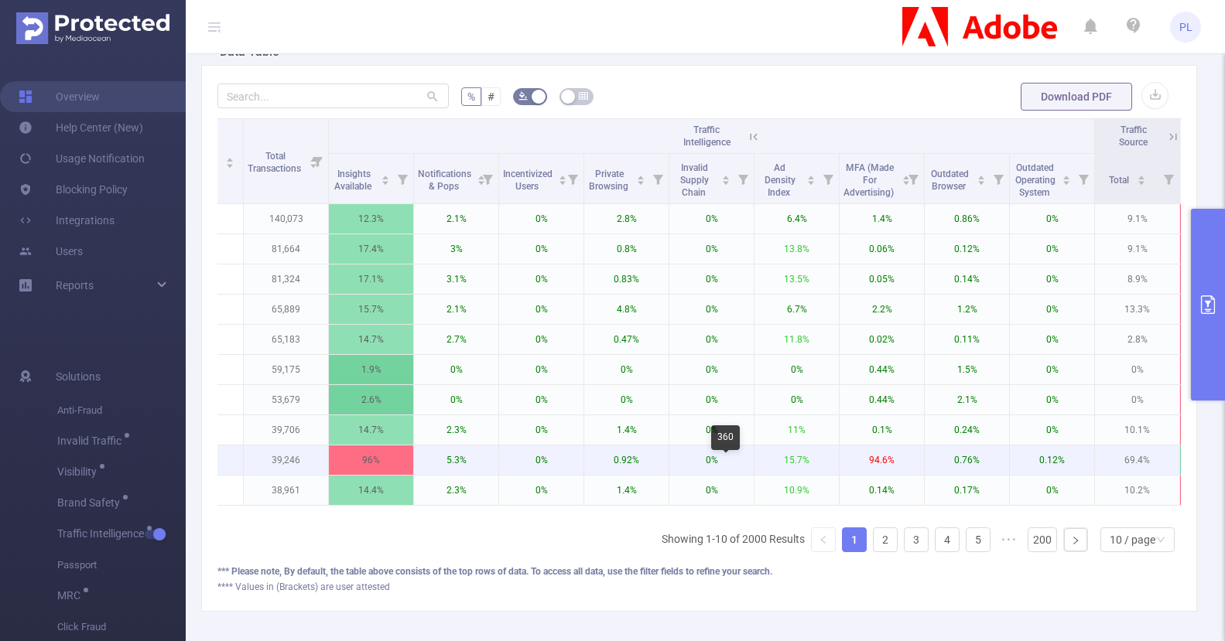
scroll to position [0, 754]
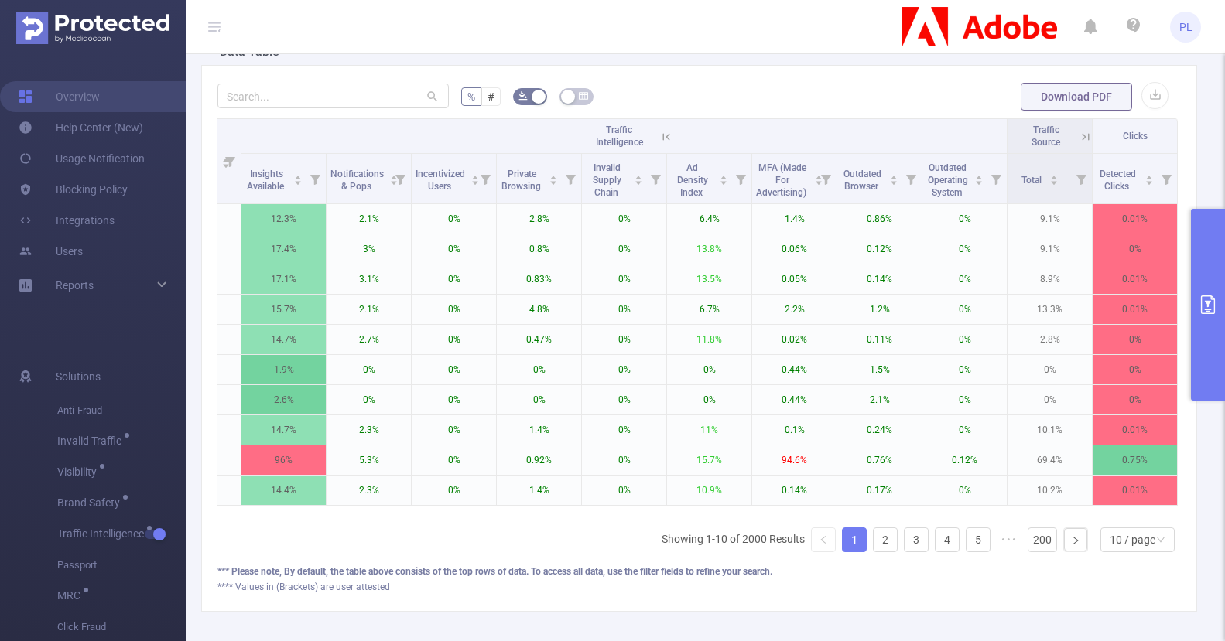
click at [1208, 302] on icon "primary" at bounding box center [1208, 304] width 14 height 19
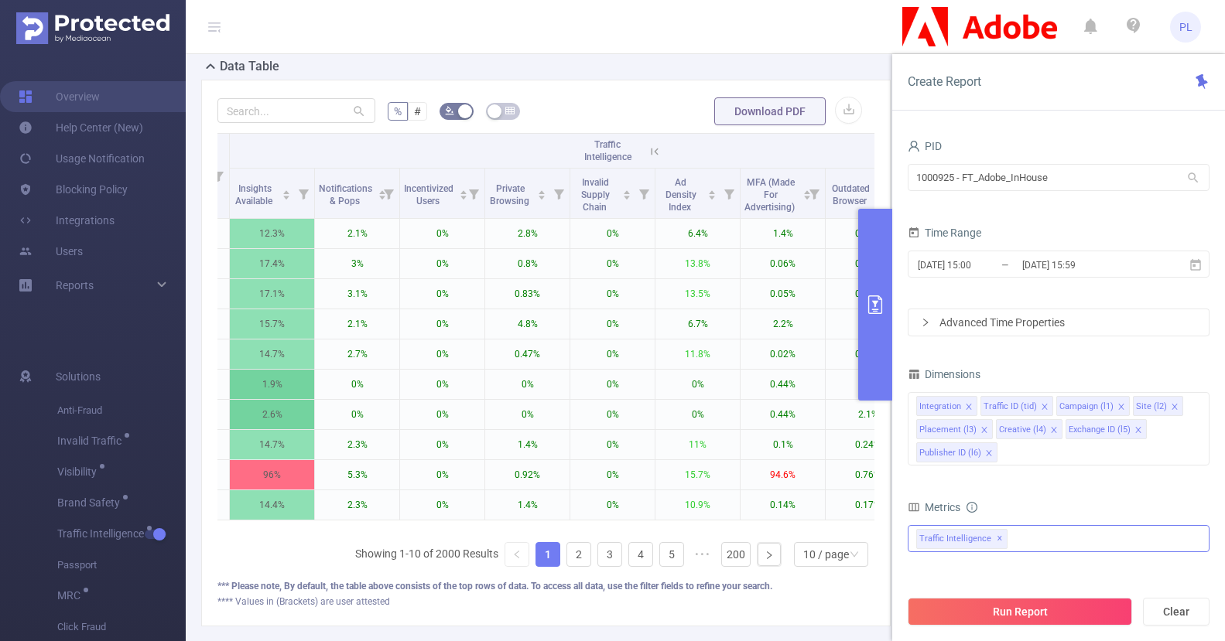
click at [1019, 545] on div "Anti-Fraud Invalid Traffic Visibility Brand Safety Traffic Intelligence Sample …" at bounding box center [1058, 538] width 302 height 27
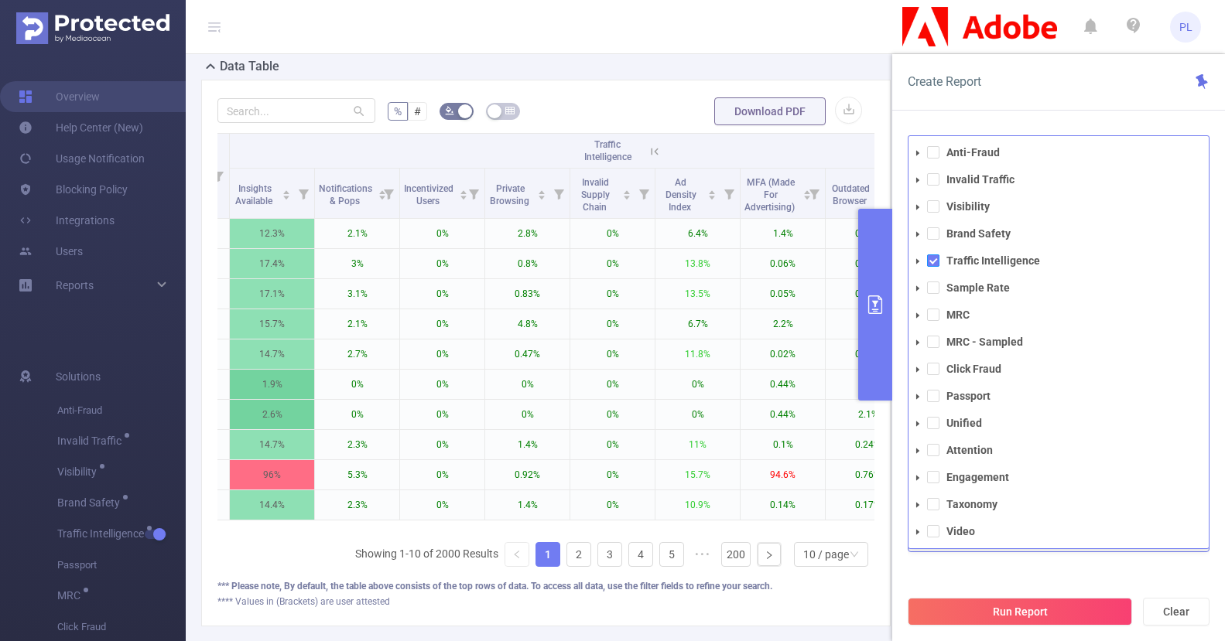
click at [935, 261] on span at bounding box center [933, 260] width 12 height 12
click at [937, 449] on span at bounding box center [933, 450] width 12 height 12
click at [923, 476] on span at bounding box center [917, 478] width 19 height 19
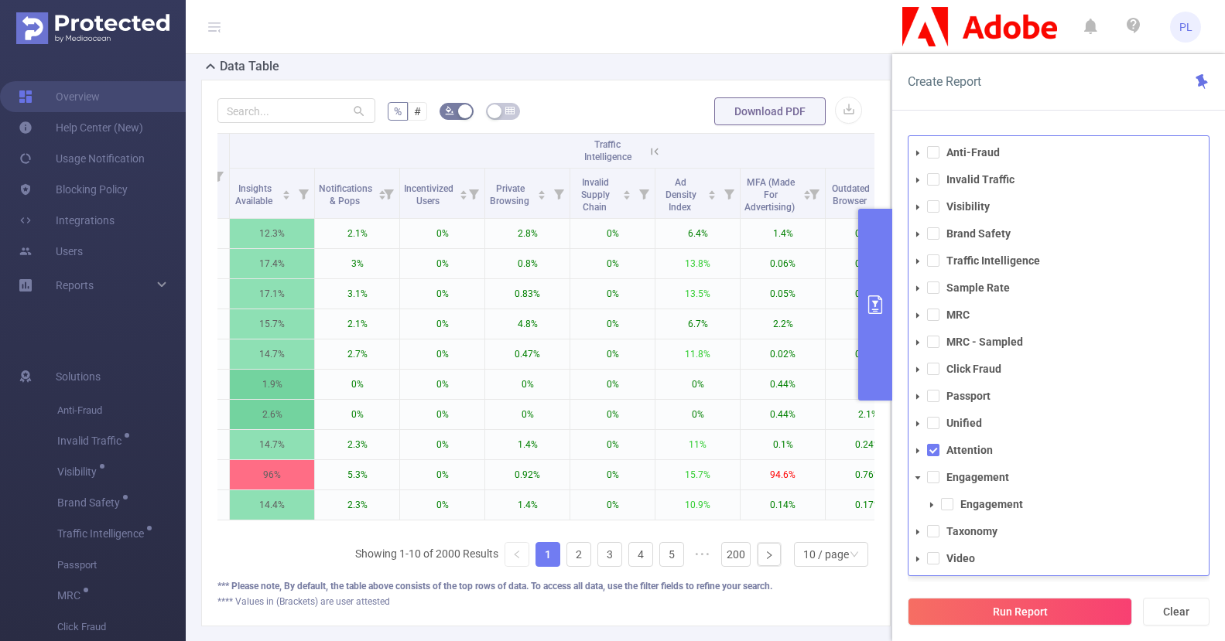
click at [931, 506] on icon "icon: caret-down" at bounding box center [931, 504] width 3 height 5
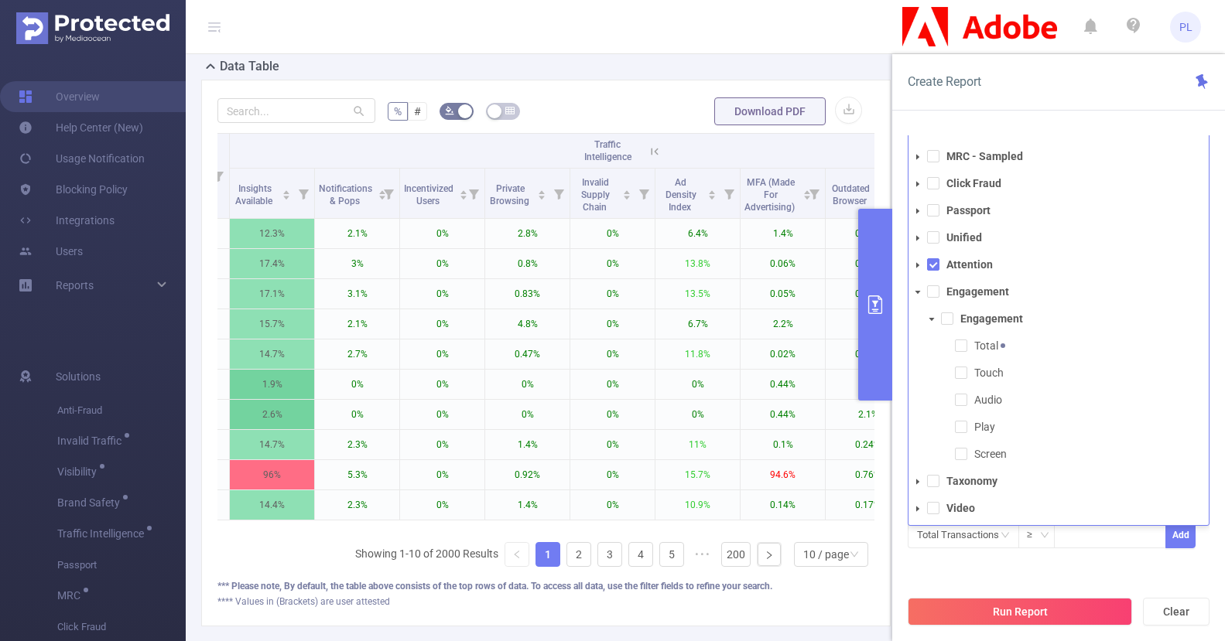
click at [924, 306] on li "Engagement Engagement Total Touch Audio Play Screen" at bounding box center [1058, 373] width 300 height 183
click at [914, 270] on span at bounding box center [917, 265] width 19 height 19
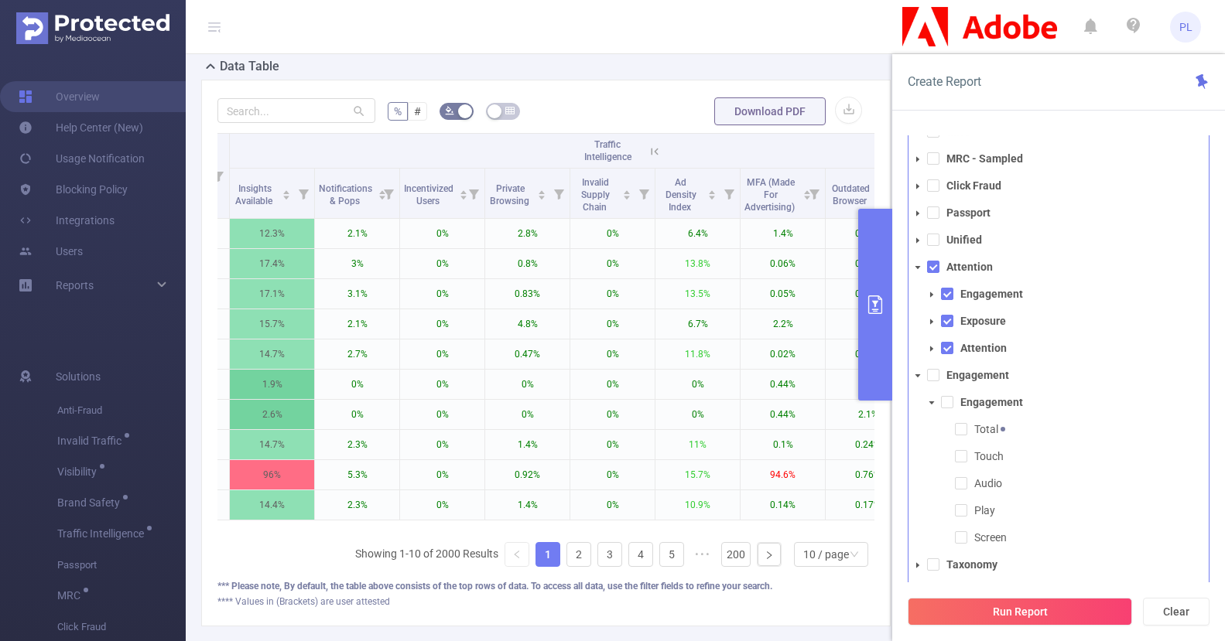
click at [919, 375] on icon "icon: caret-down" at bounding box center [918, 376] width 8 height 8
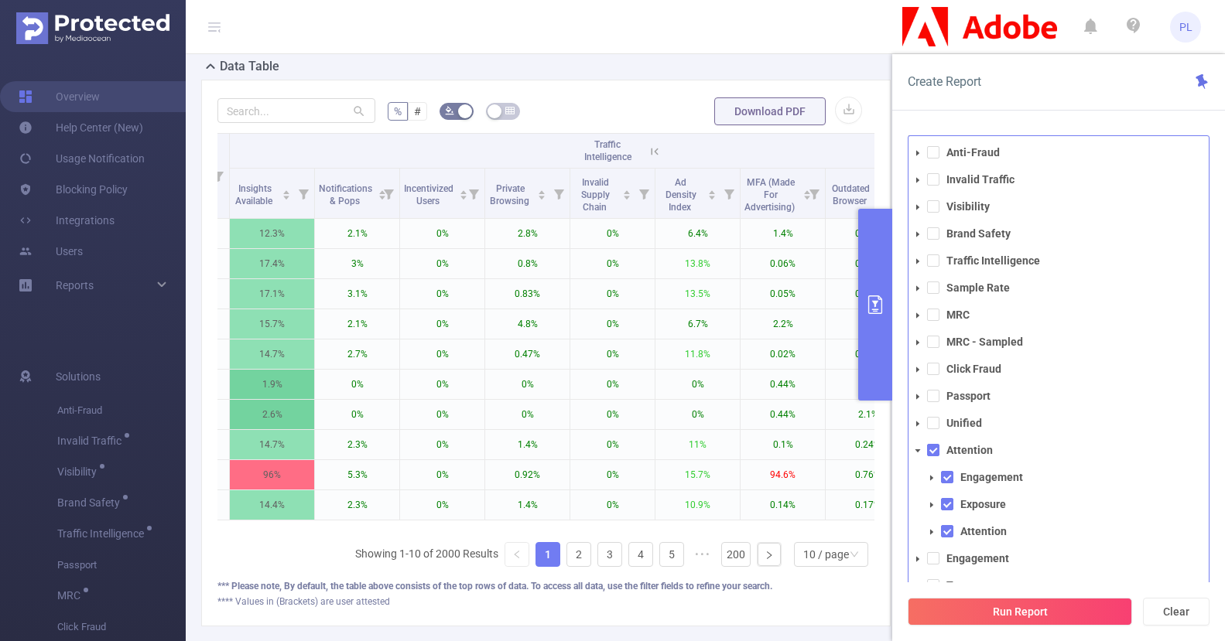
click at [932, 480] on icon "icon: caret-down" at bounding box center [931, 478] width 8 height 8
click at [932, 508] on span at bounding box center [931, 505] width 19 height 19
click at [931, 509] on span at bounding box center [931, 505] width 19 height 19
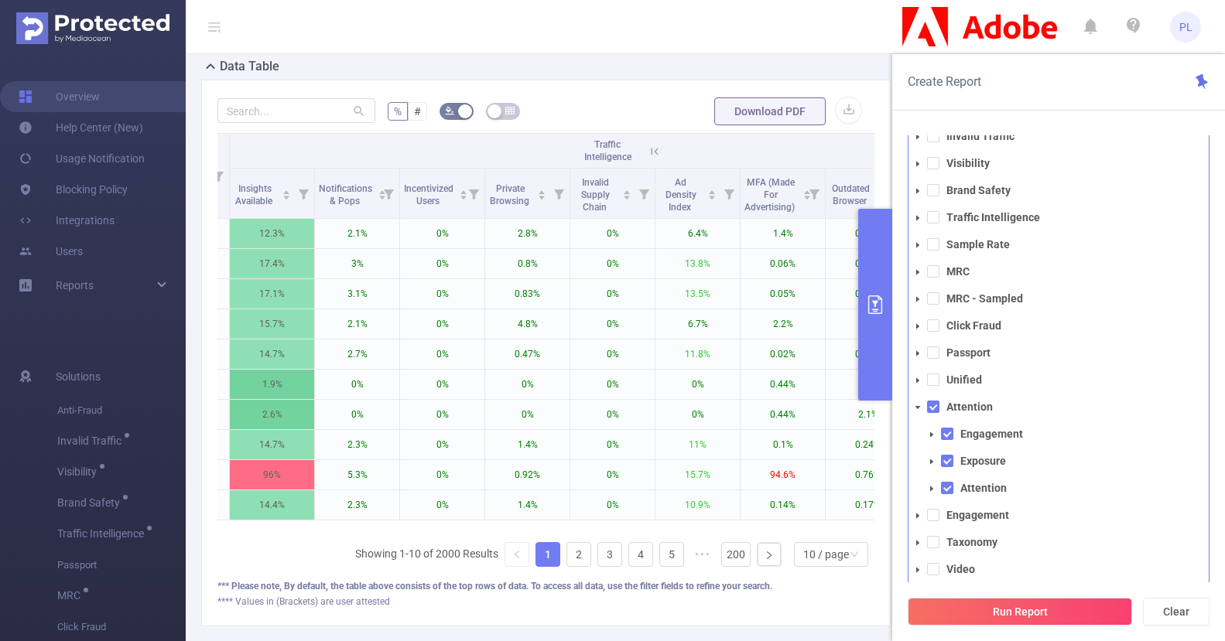
click at [918, 409] on icon "icon: caret-down" at bounding box center [918, 408] width 8 height 8
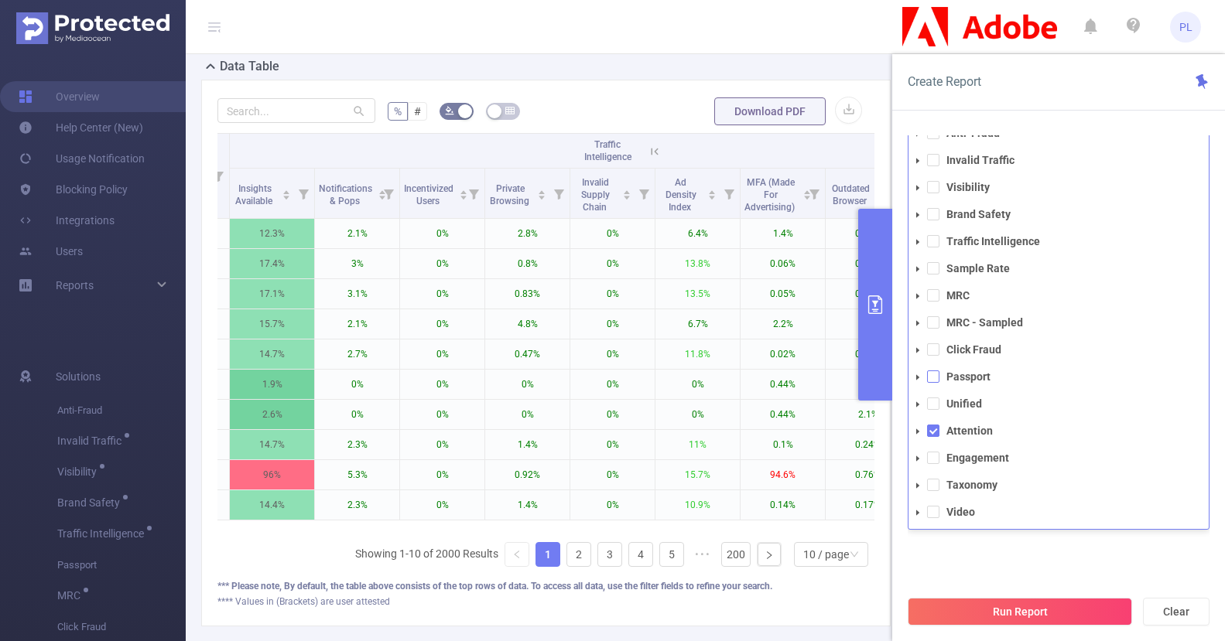
click at [933, 382] on span at bounding box center [933, 377] width 12 height 12
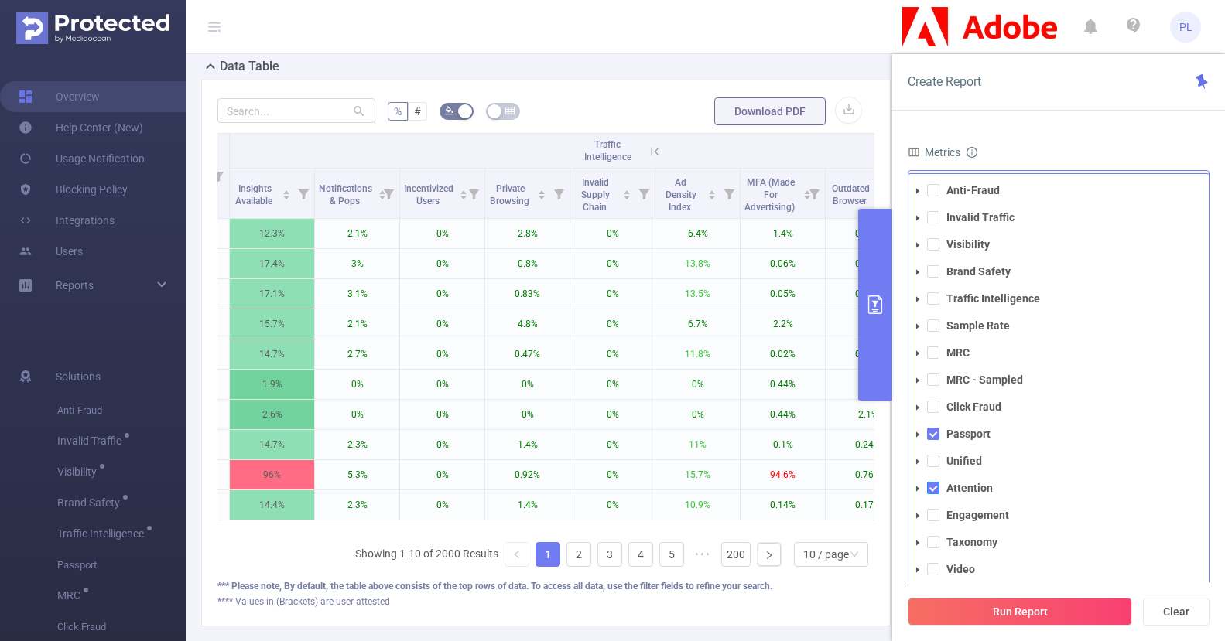
click at [934, 489] on span at bounding box center [933, 488] width 12 height 12
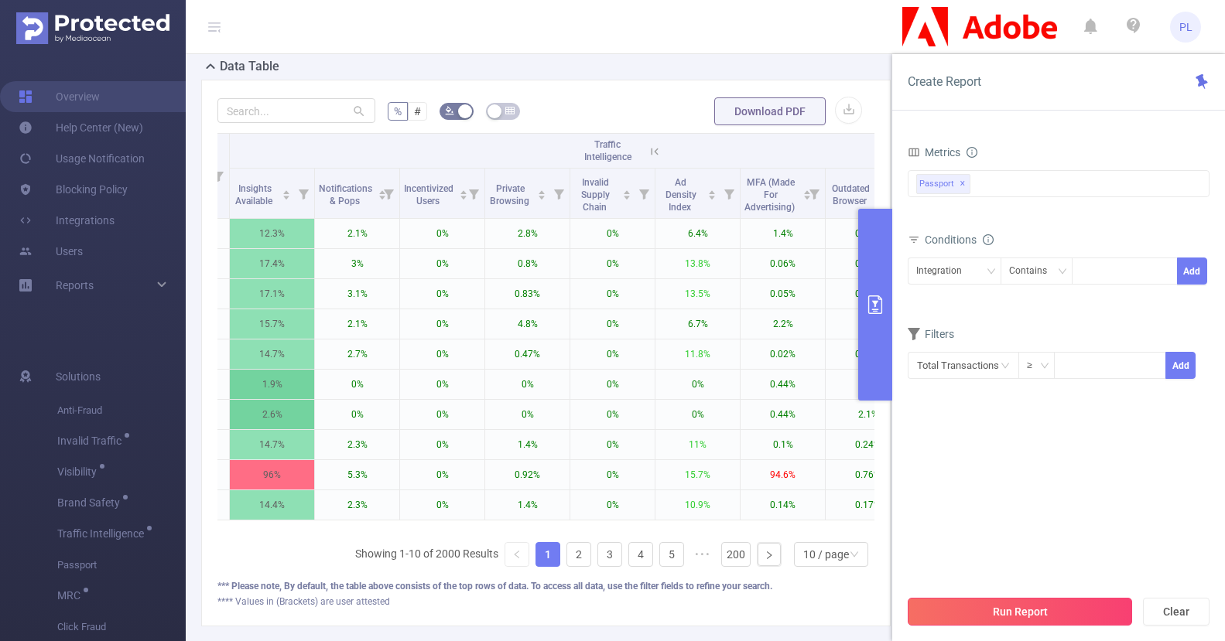
click at [1002, 611] on button "Run Report" at bounding box center [1019, 612] width 224 height 28
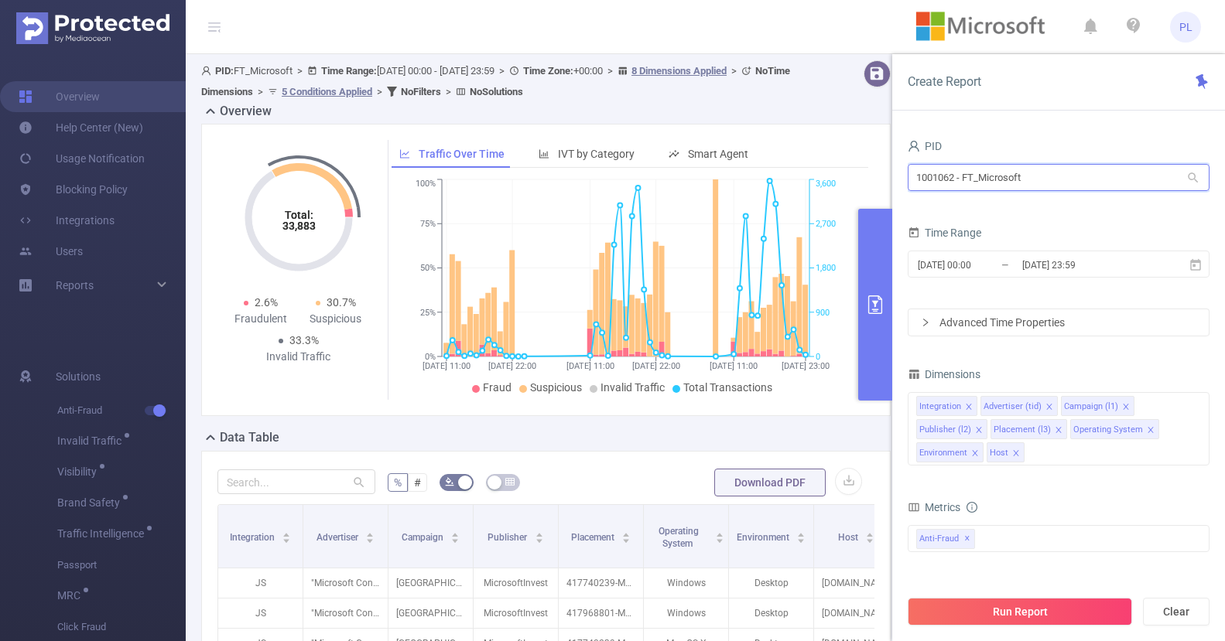
drag, startPoint x: 955, startPoint y: 179, endPoint x: 914, endPoint y: 179, distance: 40.2
click at [914, 179] on input "1001062 - FT_Microsoft" at bounding box center [1058, 177] width 302 height 27
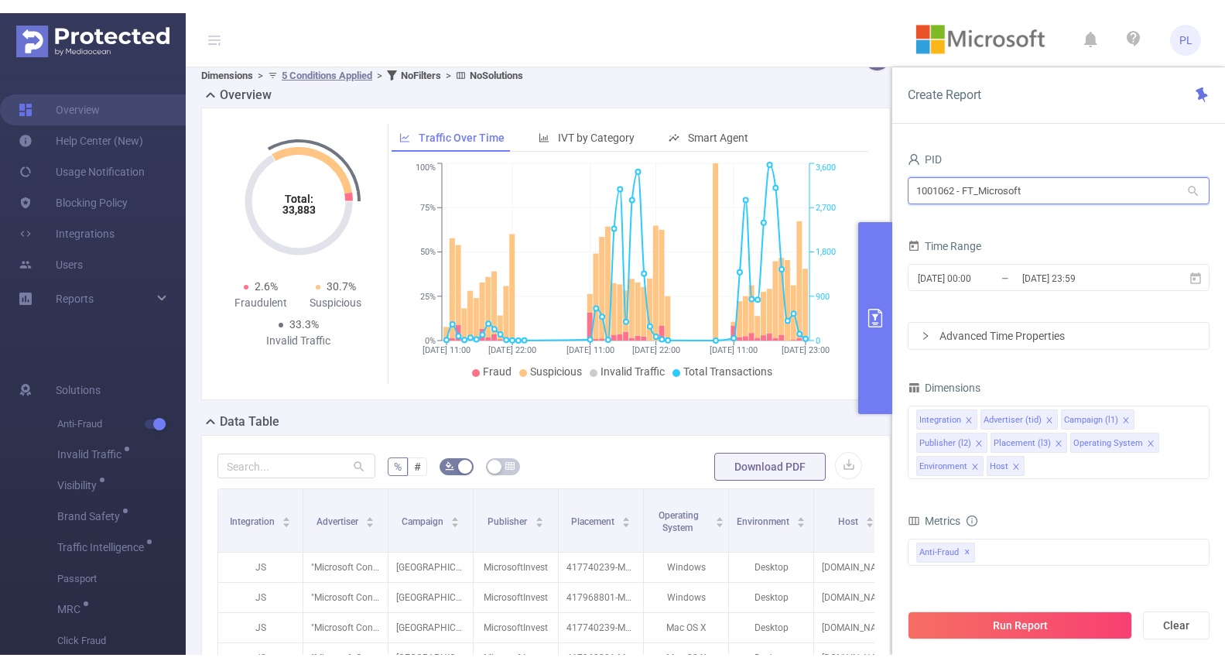
scroll to position [30, 0]
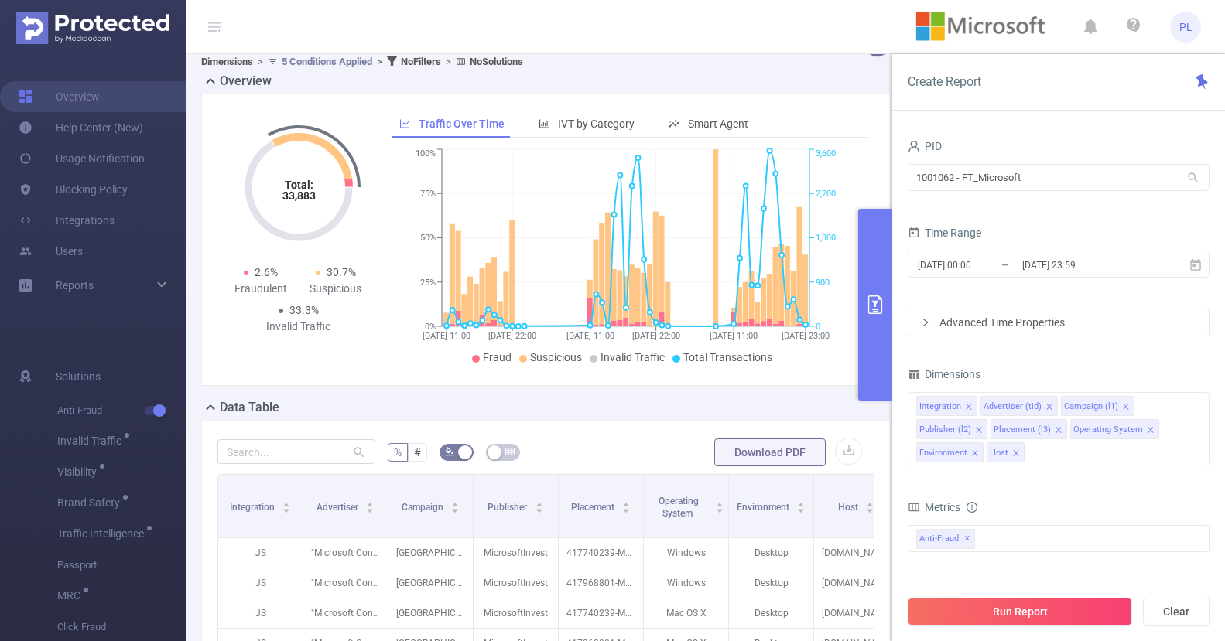
click at [1040, 84] on div "Create Report" at bounding box center [1058, 82] width 333 height 56
click at [871, 255] on button "primary" at bounding box center [875, 305] width 34 height 192
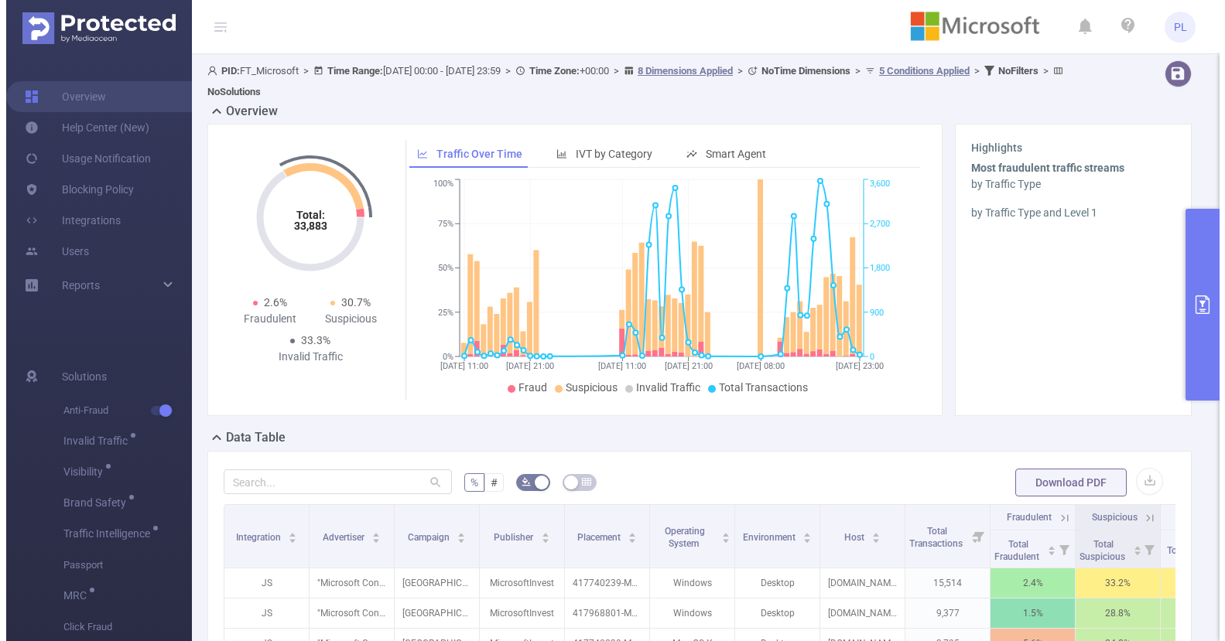
scroll to position [30, 0]
